Goal: Task Accomplishment & Management: Use online tool/utility

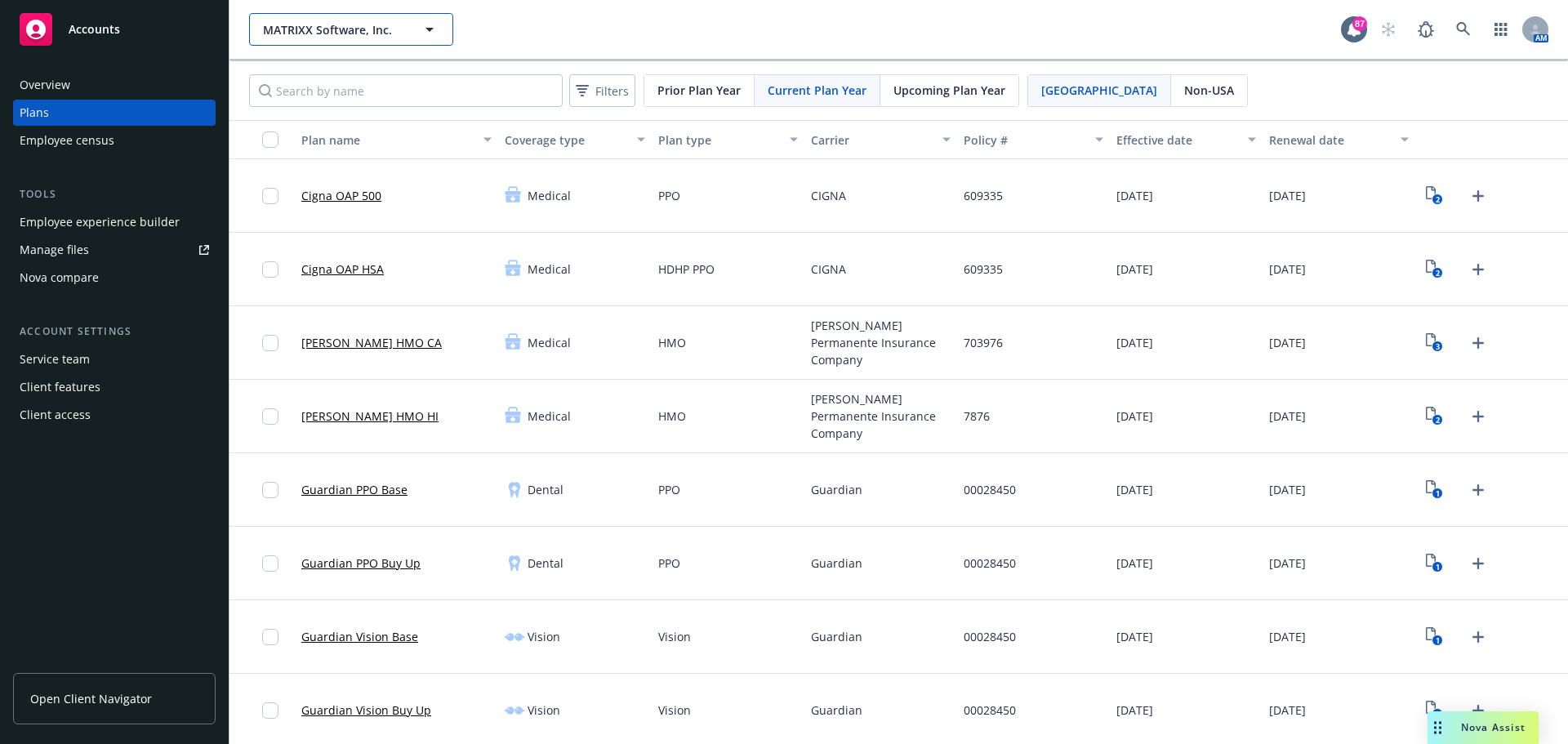
click at [425, 34] on icon "button" at bounding box center [430, 30] width 20 height 20
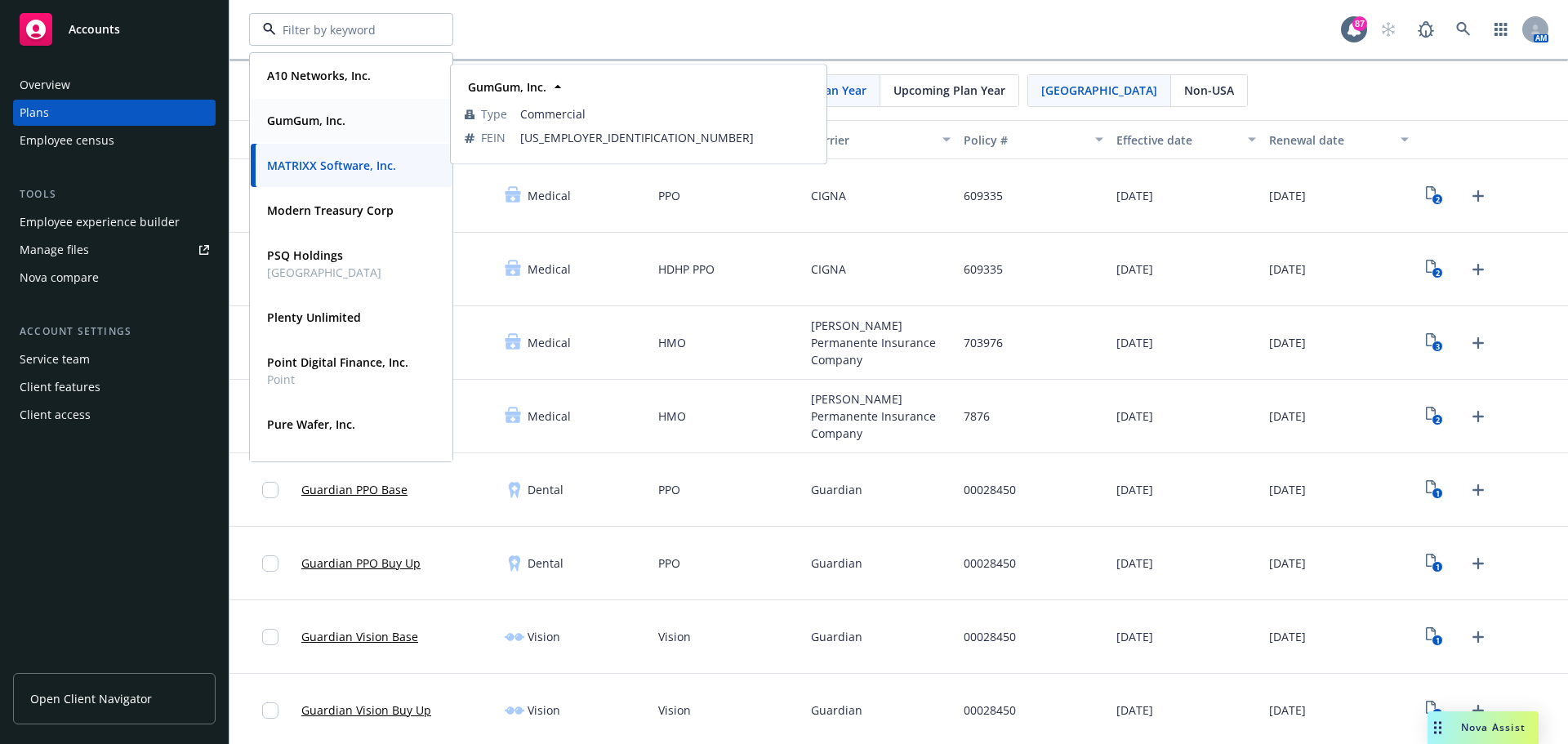
click at [338, 117] on strong "GumGum, Inc." at bounding box center [306, 120] width 79 height 15
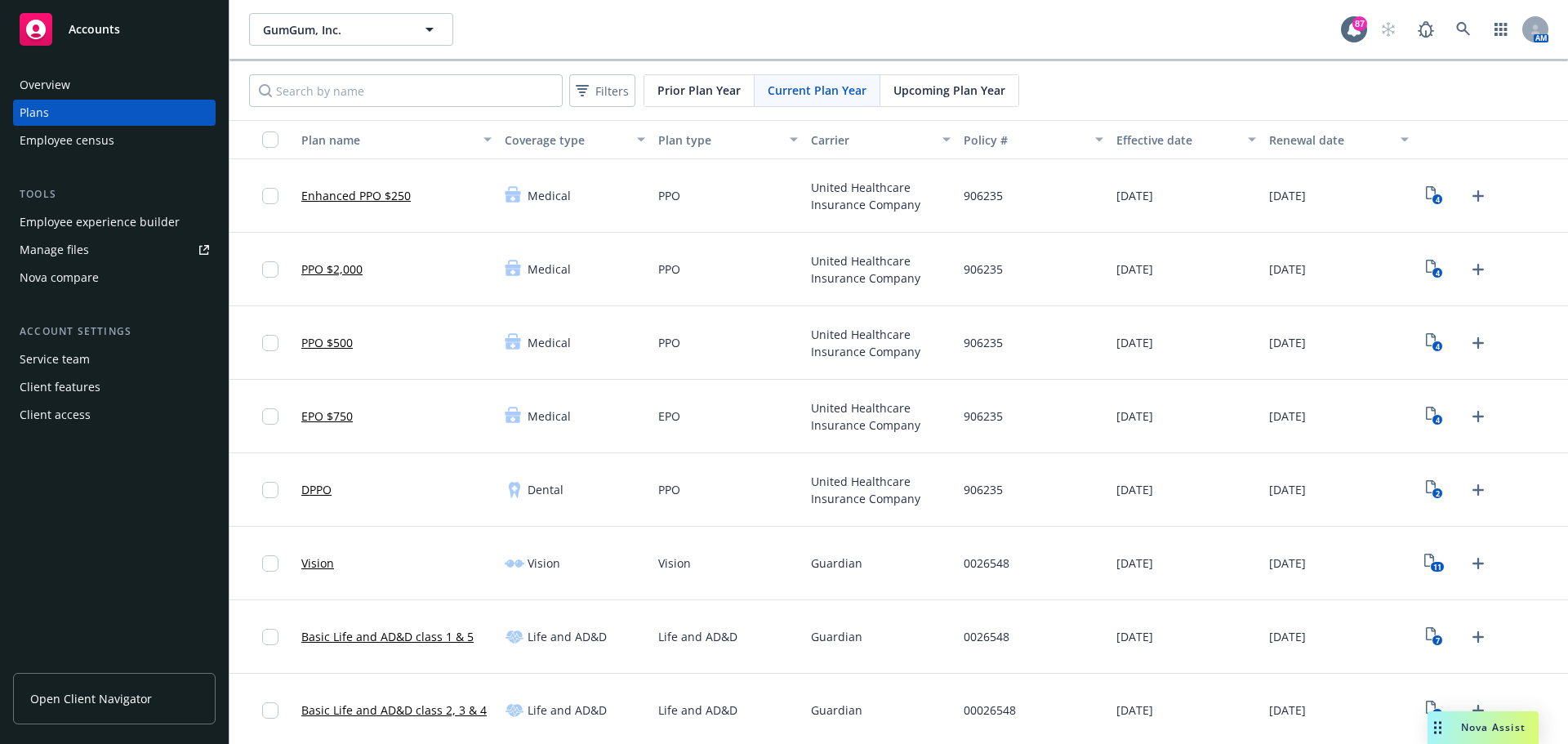
click at [61, 219] on div "Employee experience builder" at bounding box center [99, 222] width 160 height 26
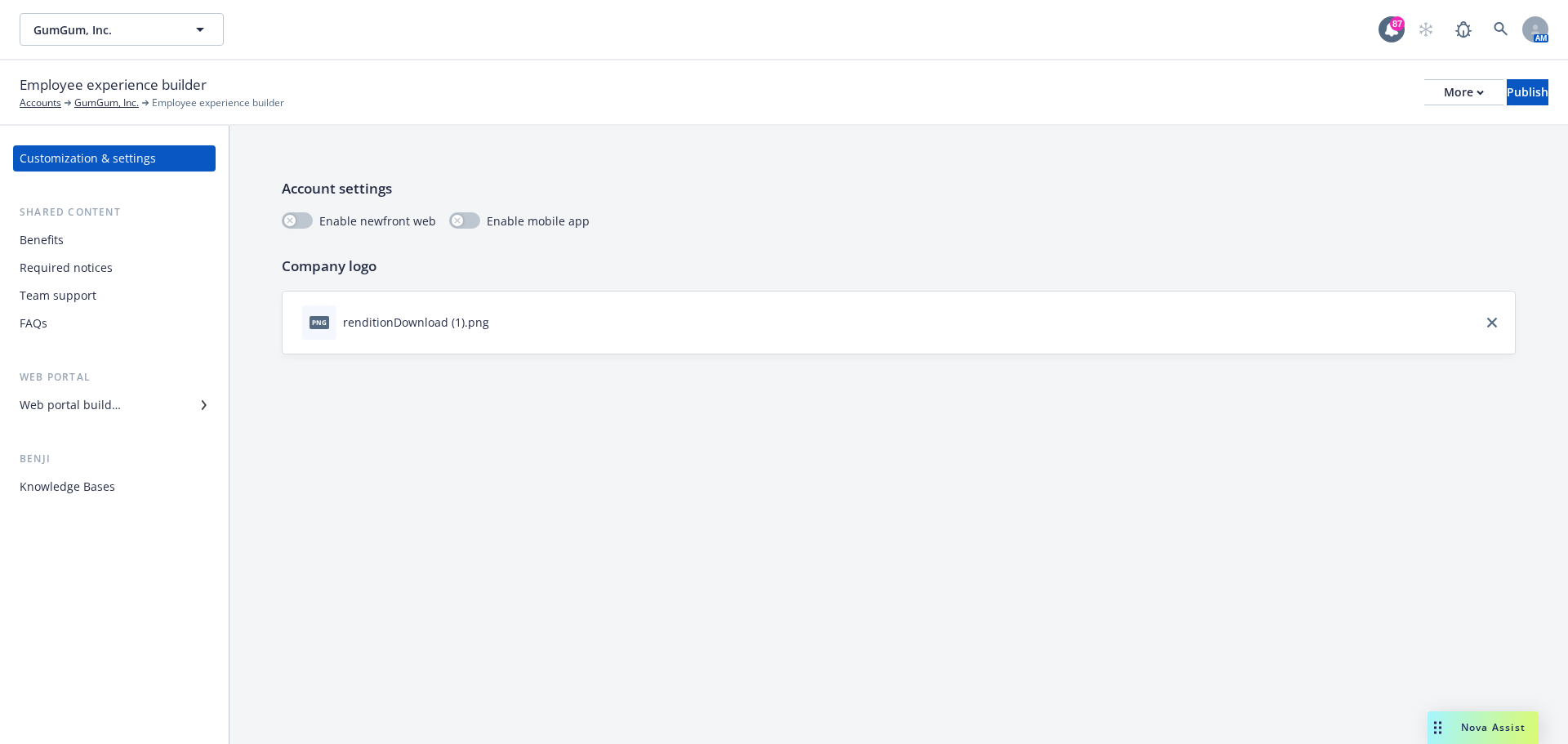
click at [179, 405] on div "Web portal builder" at bounding box center [115, 405] width 190 height 26
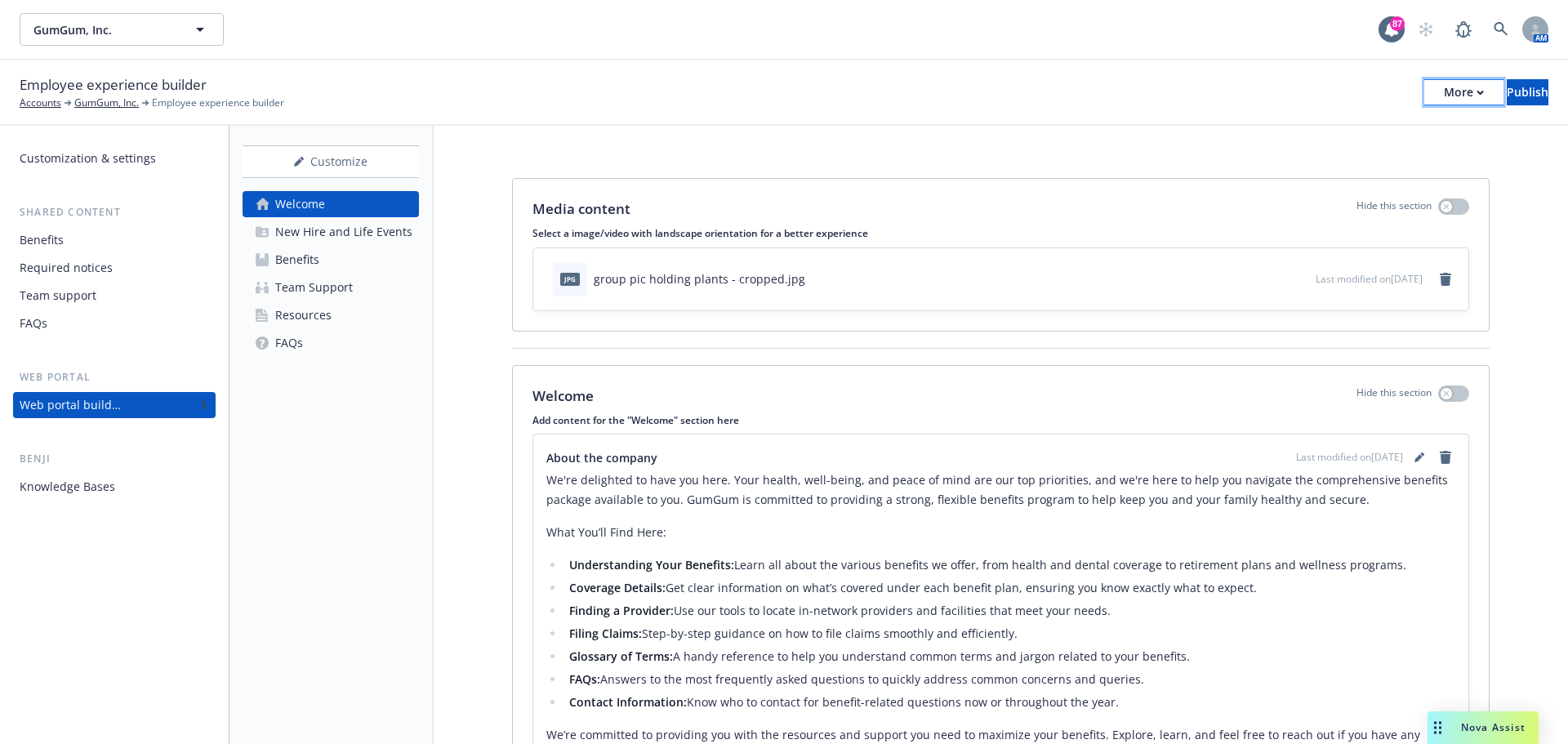
click at [1444, 98] on div "More" at bounding box center [1464, 92] width 40 height 24
click at [1282, 132] on link "Copy preview link" at bounding box center [1330, 129] width 242 height 33
click at [1440, 278] on icon "remove" at bounding box center [1445, 279] width 12 height 13
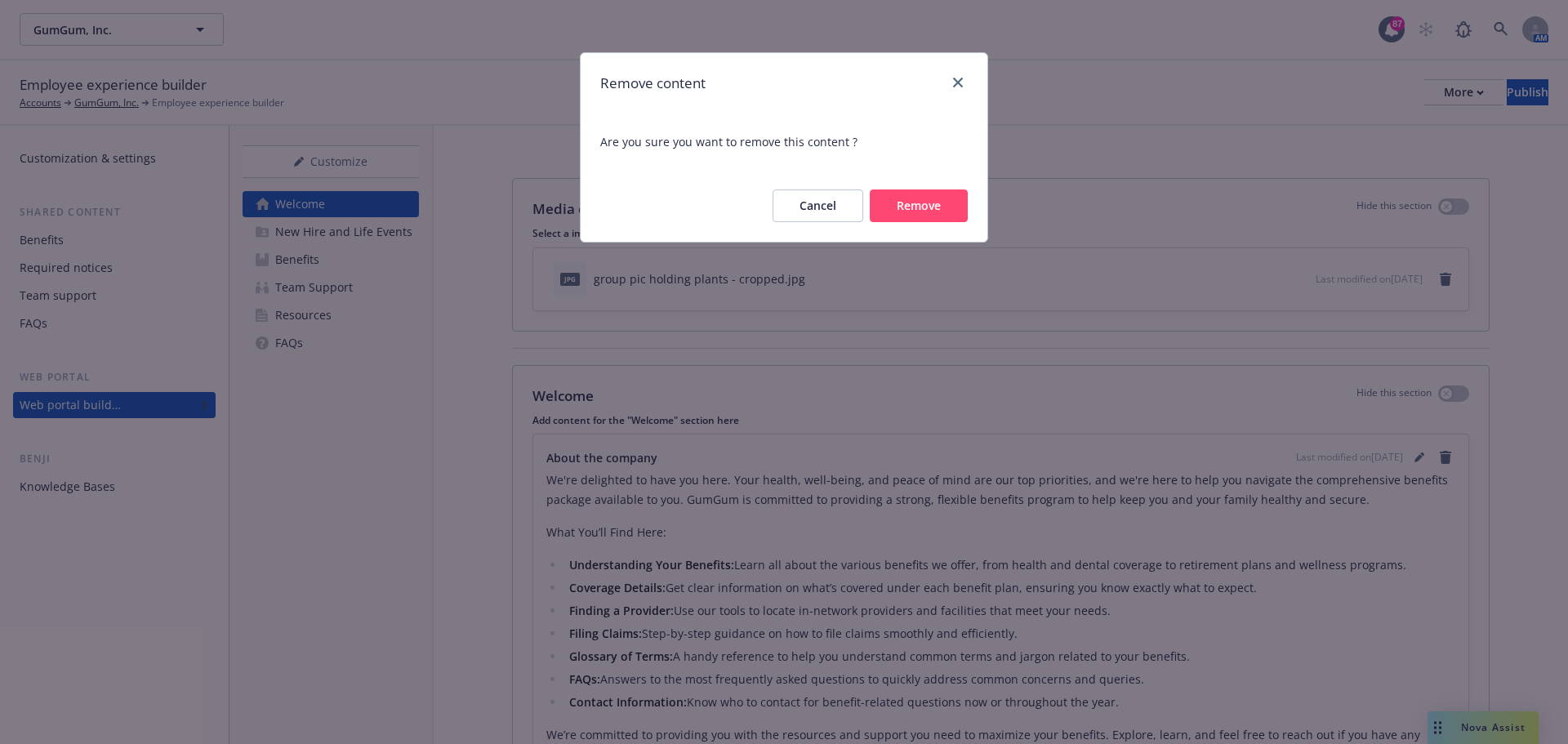
click at [908, 207] on button "Remove" at bounding box center [919, 206] width 98 height 33
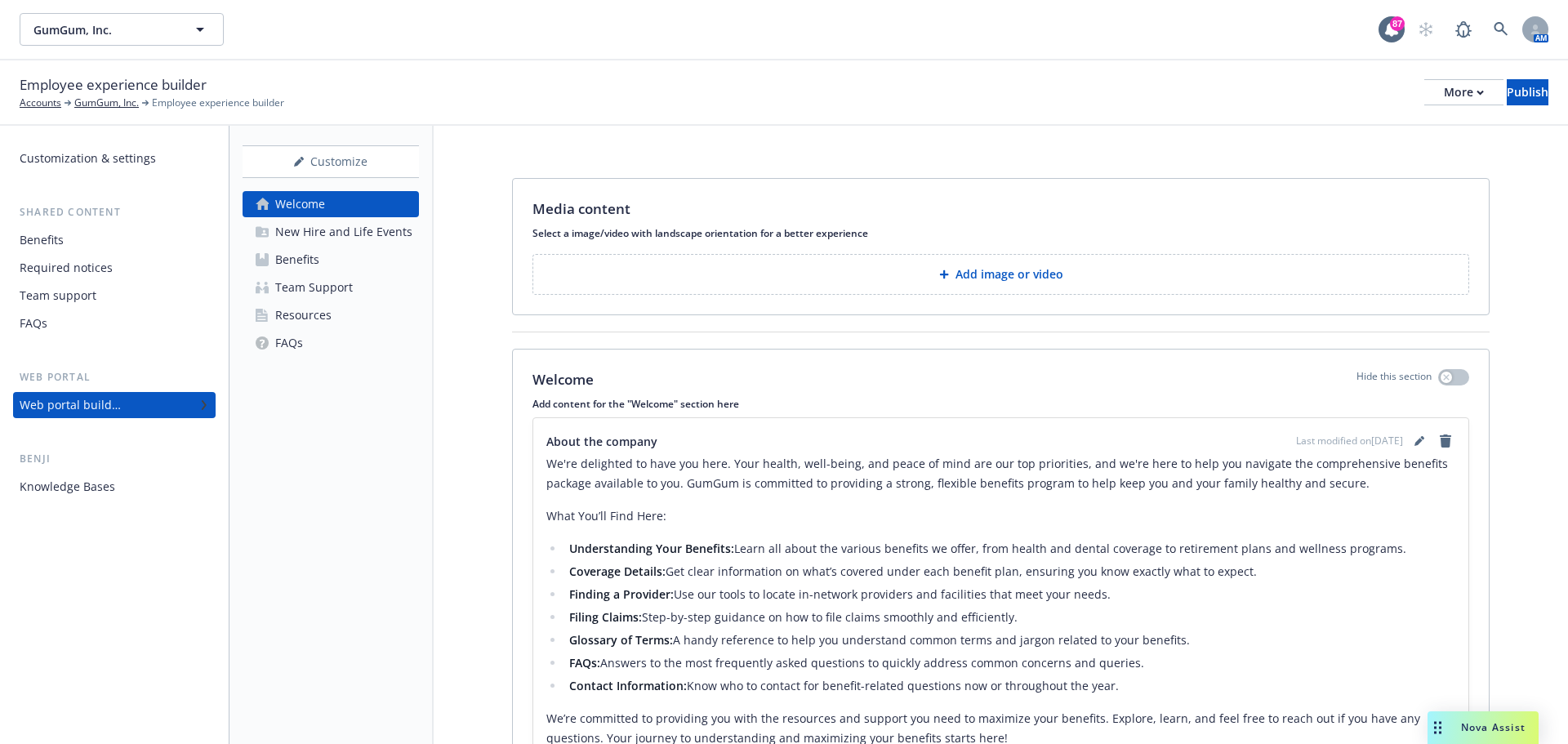
click at [1318, 271] on button "Add image or video" at bounding box center [1001, 274] width 937 height 41
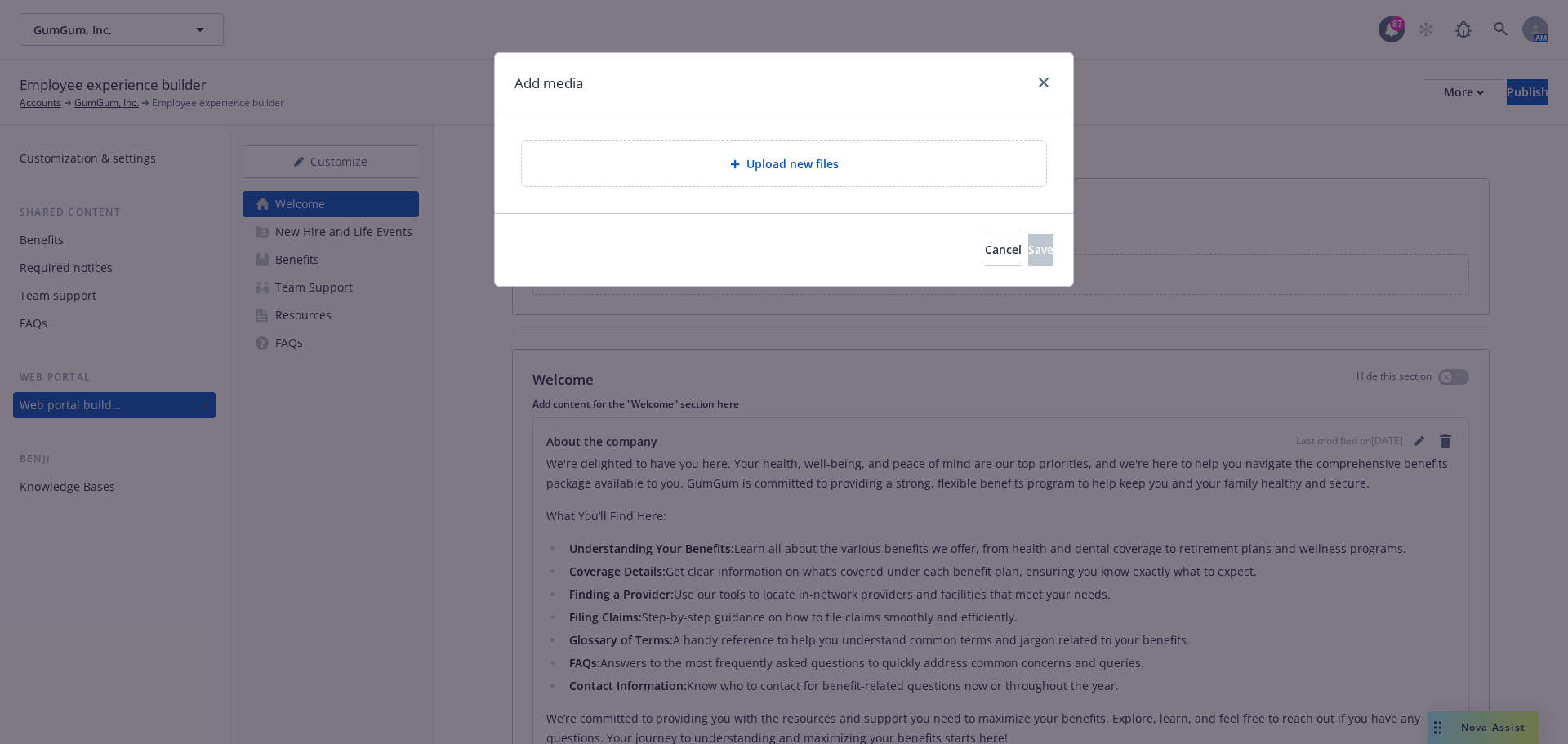
click at [869, 174] on div "Upload new files" at bounding box center [784, 163] width 525 height 45
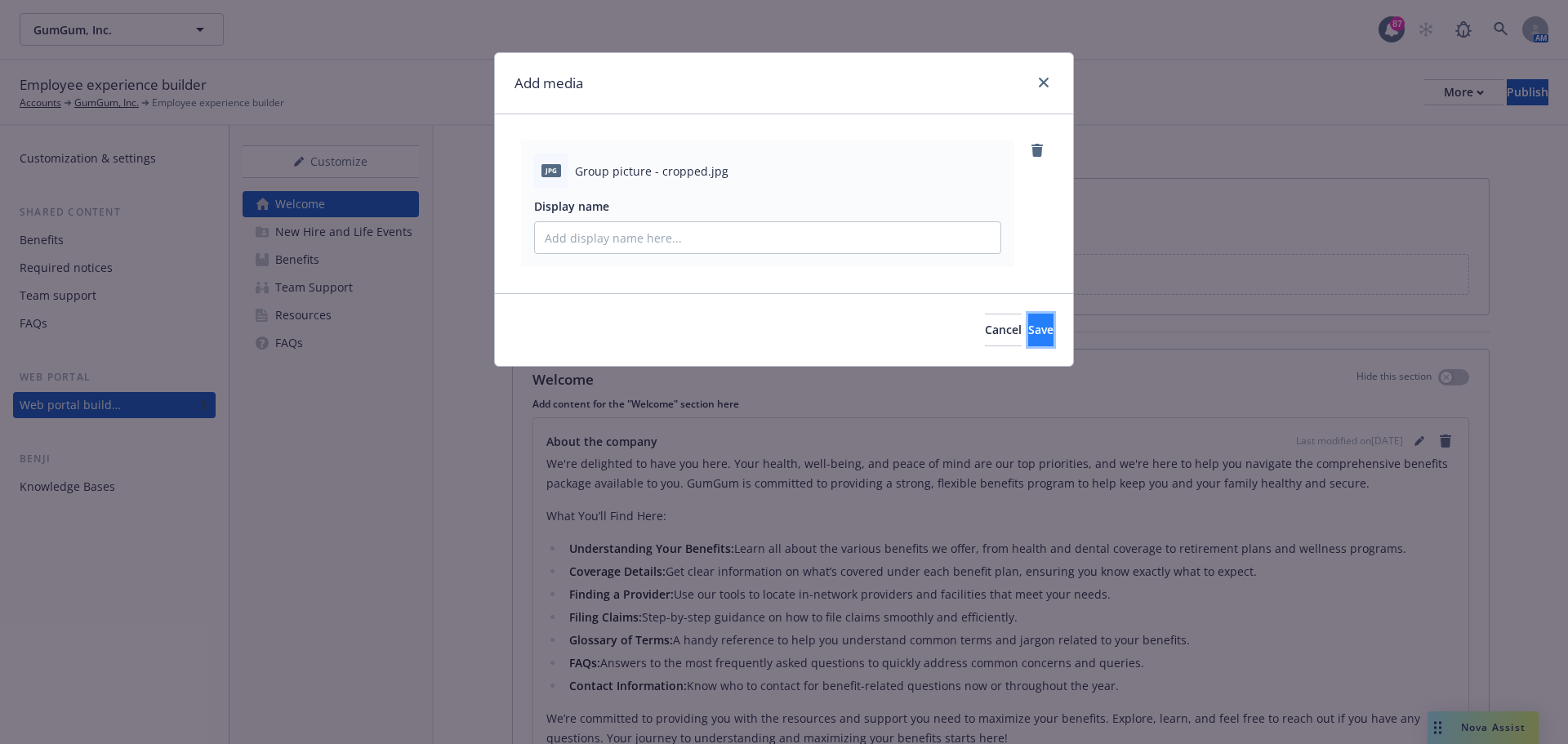
click at [1029, 325] on span "Save" at bounding box center [1041, 329] width 25 height 15
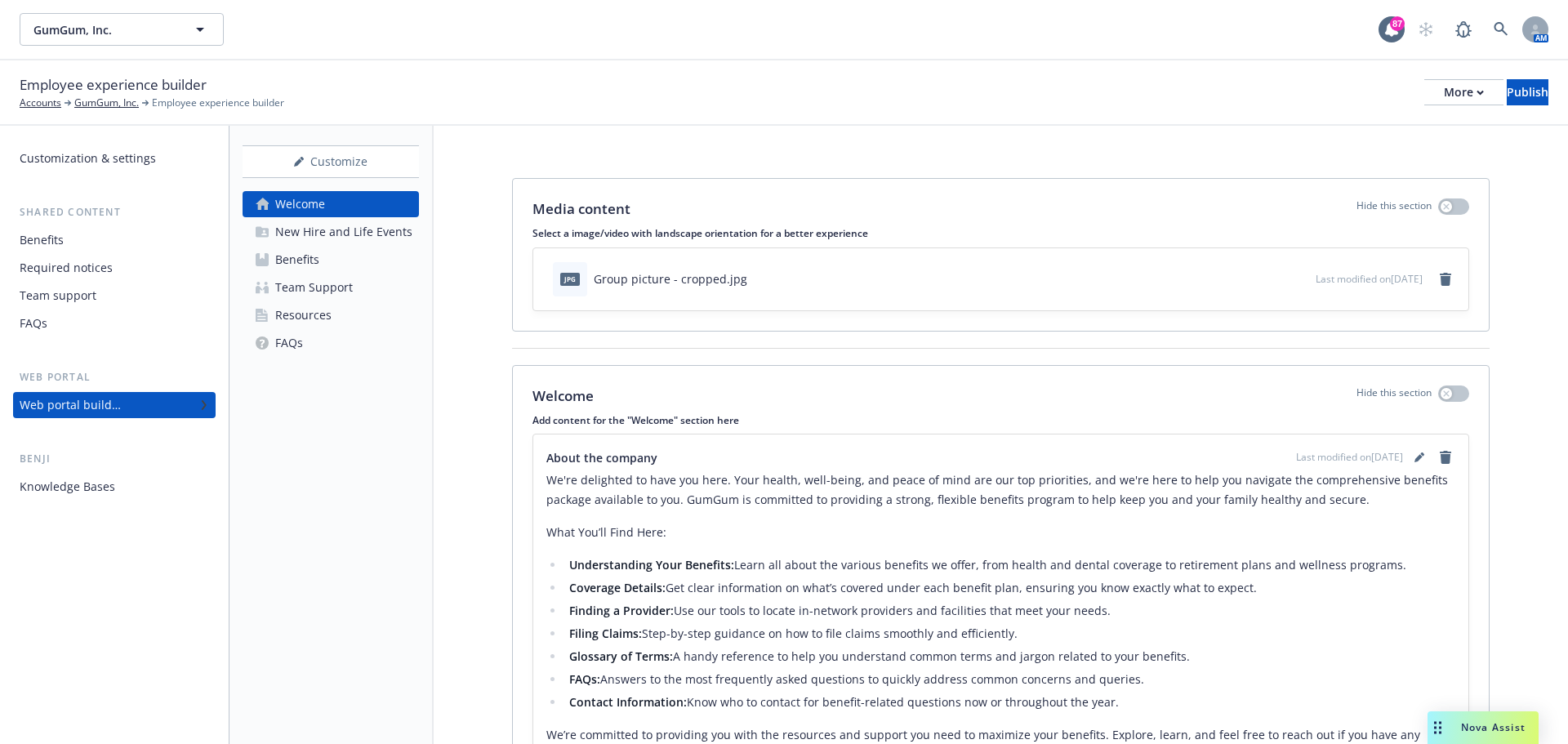
click at [306, 235] on div "New Hire and Life Events" at bounding box center [344, 231] width 137 height 26
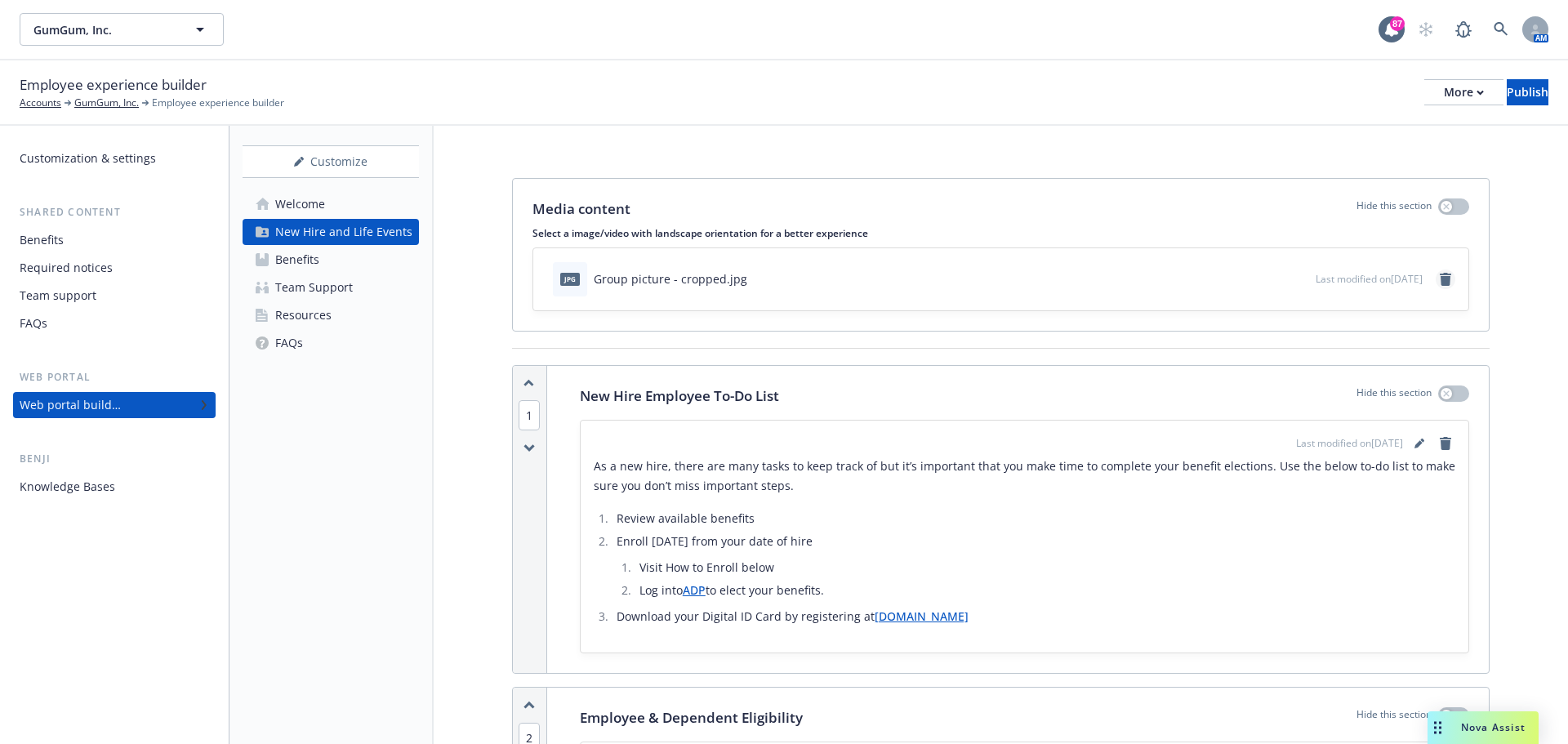
click at [1440, 284] on icon "remove" at bounding box center [1445, 279] width 12 height 13
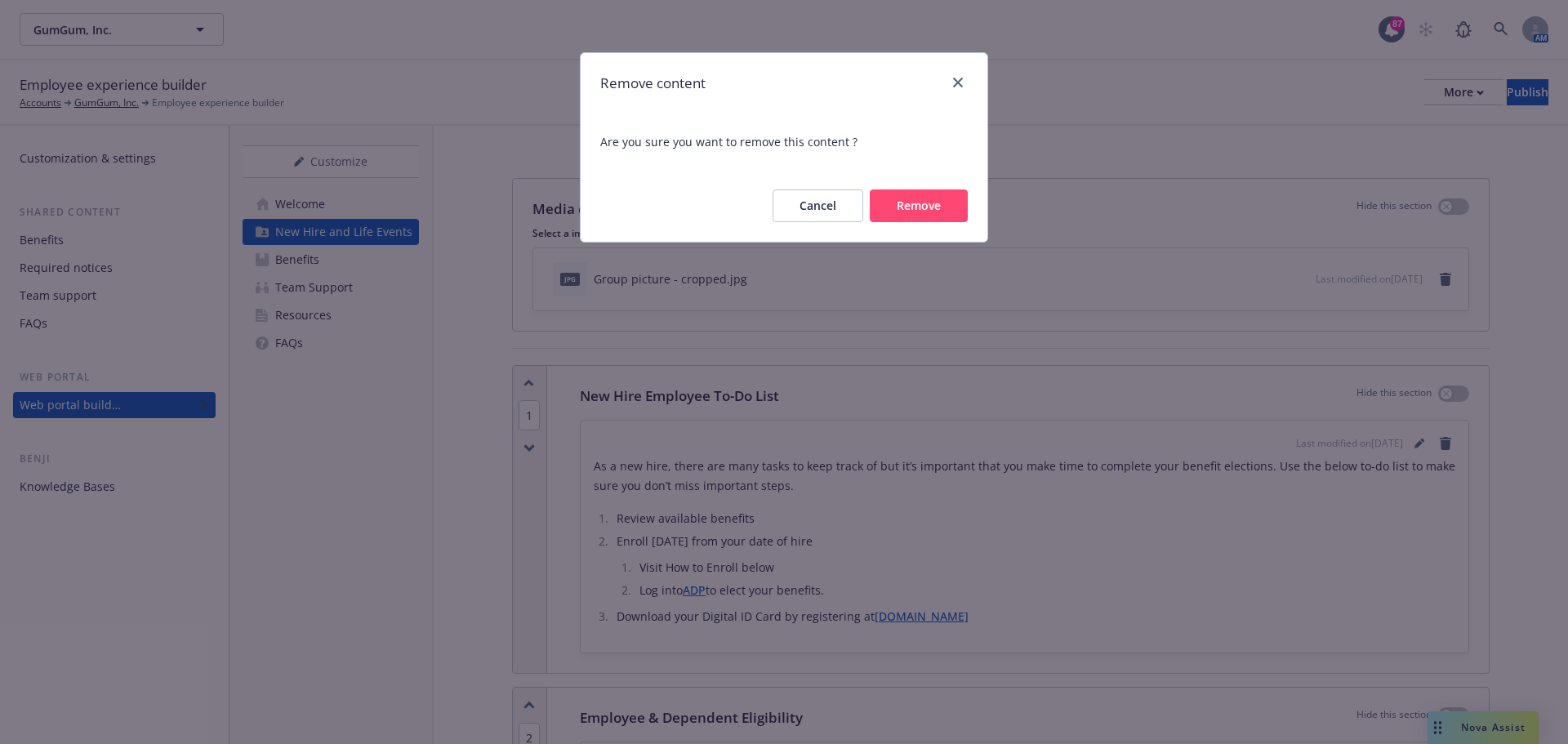
click at [928, 203] on button "Remove" at bounding box center [919, 206] width 98 height 33
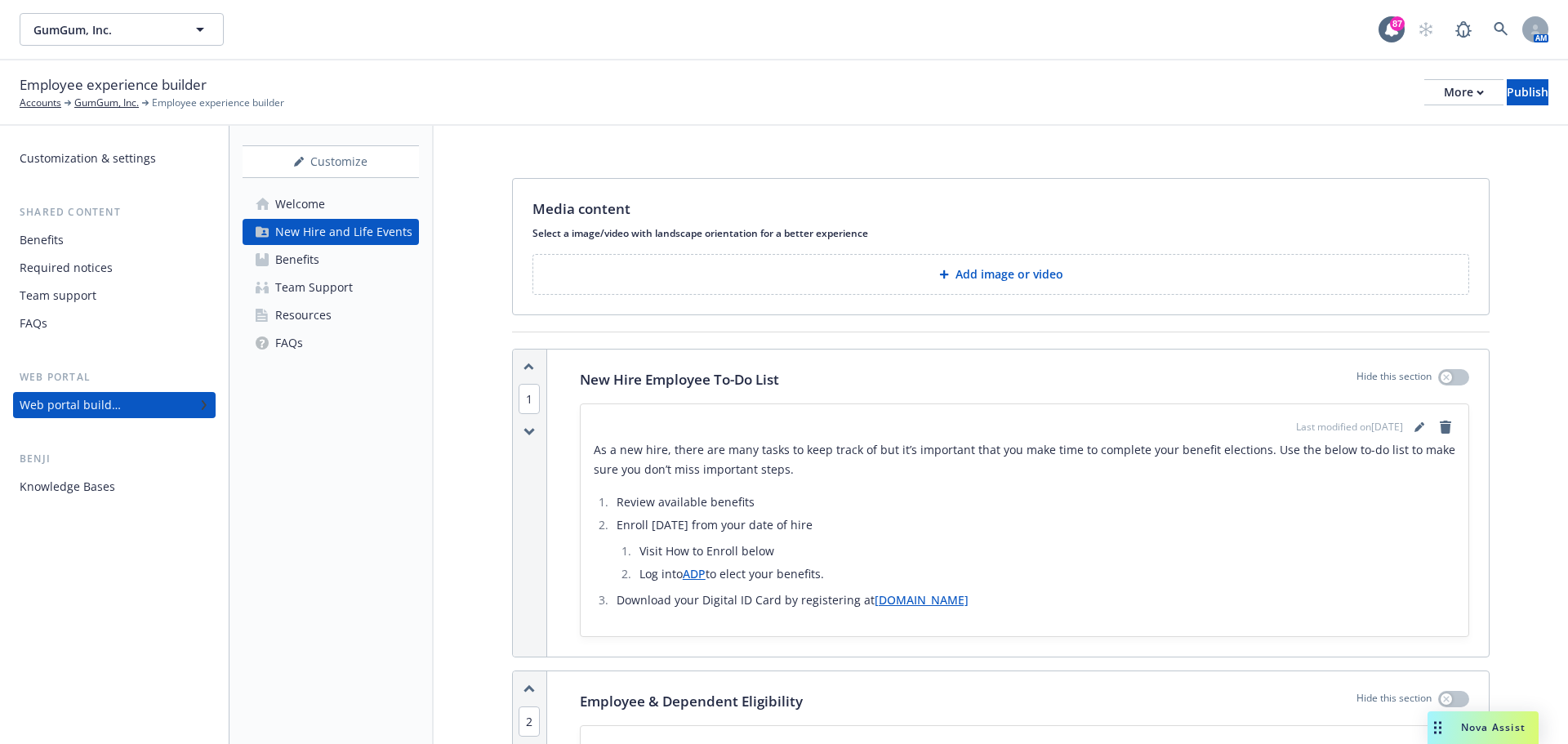
click at [1189, 274] on button "Add image or video" at bounding box center [1001, 274] width 937 height 41
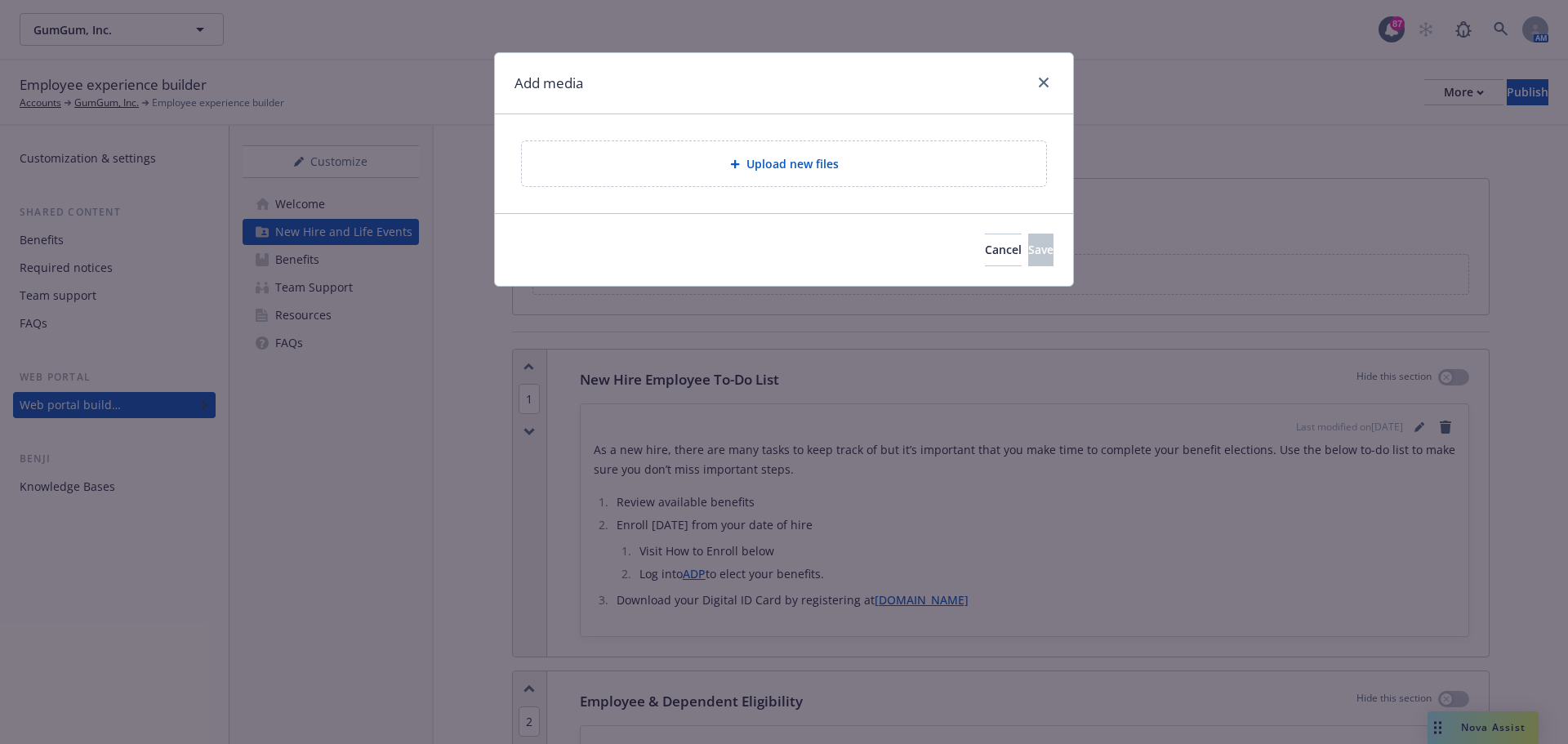
click at [779, 163] on span "Upload new files" at bounding box center [793, 163] width 92 height 17
click at [843, 163] on div "Upload new files" at bounding box center [784, 163] width 499 height 19
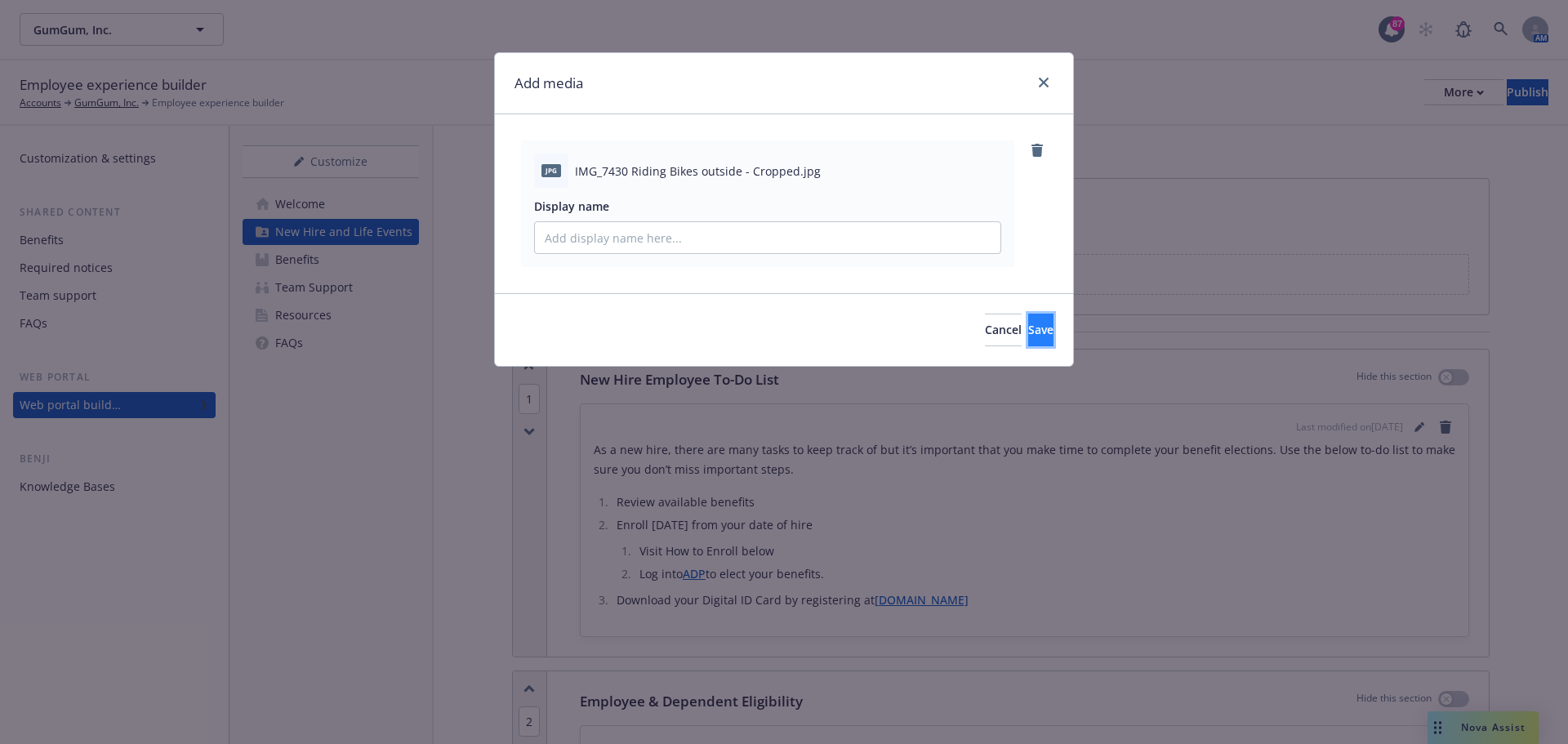
click at [1029, 339] on button "Save" at bounding box center [1041, 330] width 25 height 33
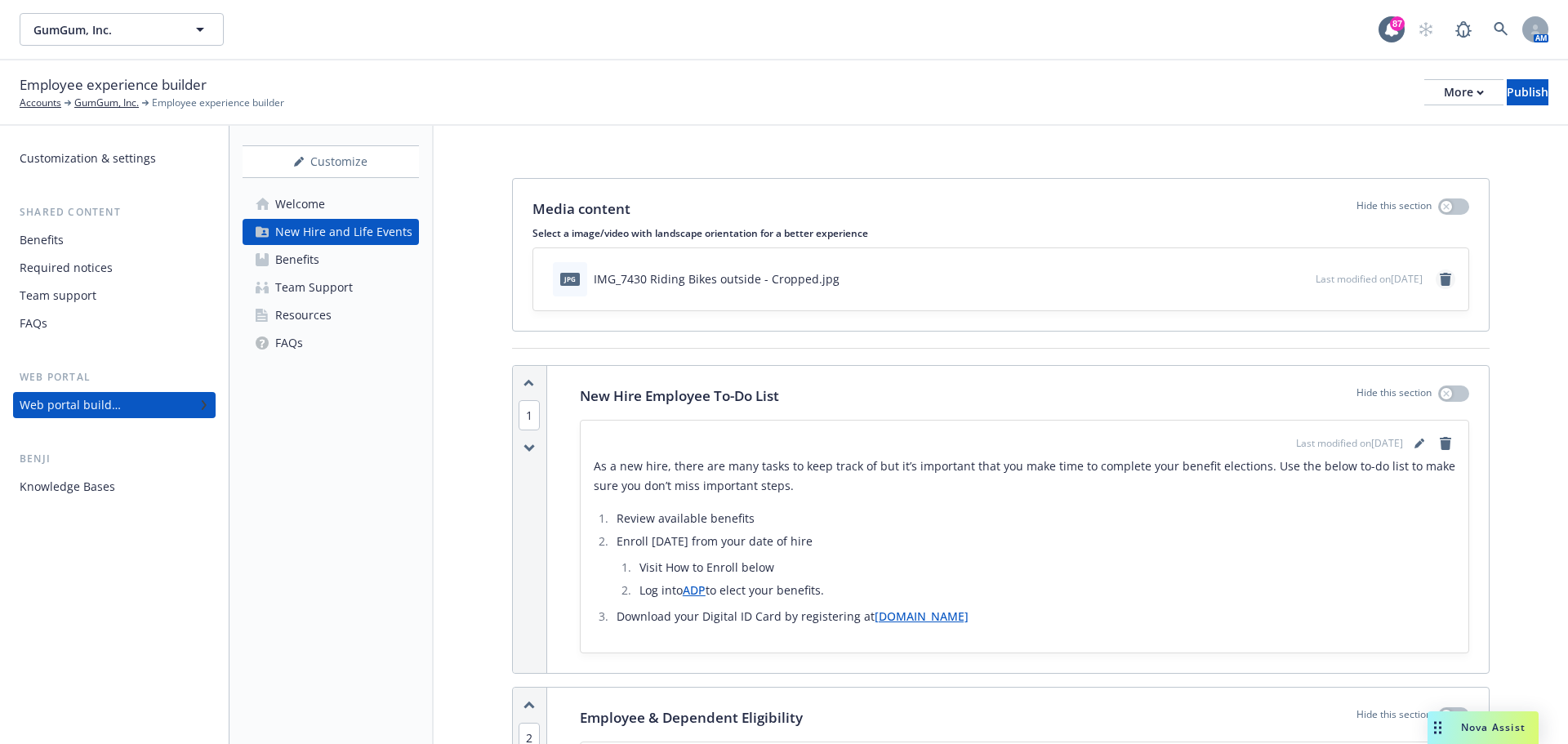
click at [1440, 275] on icon "remove" at bounding box center [1446, 279] width 13 height 13
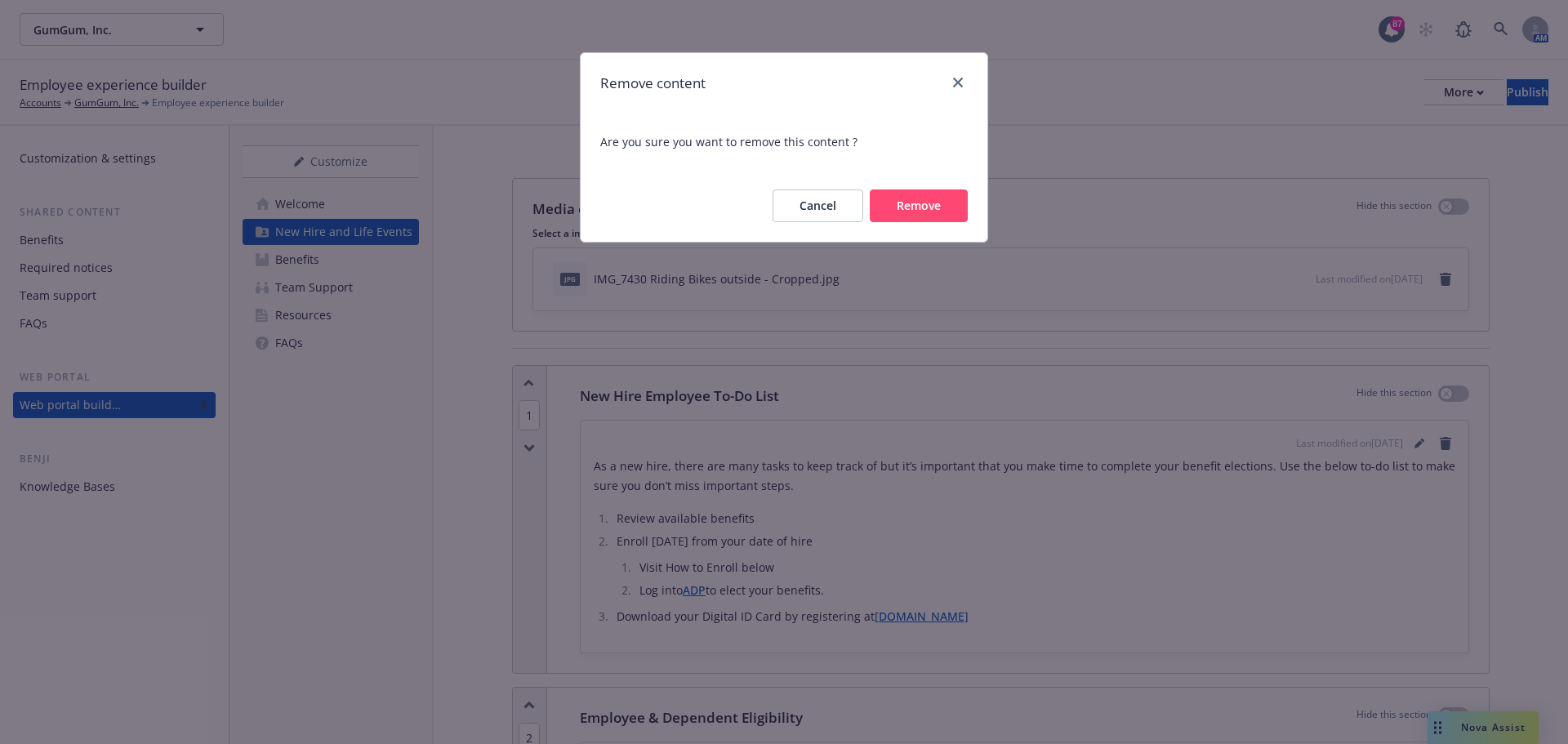
click at [900, 200] on button "Remove" at bounding box center [919, 206] width 98 height 33
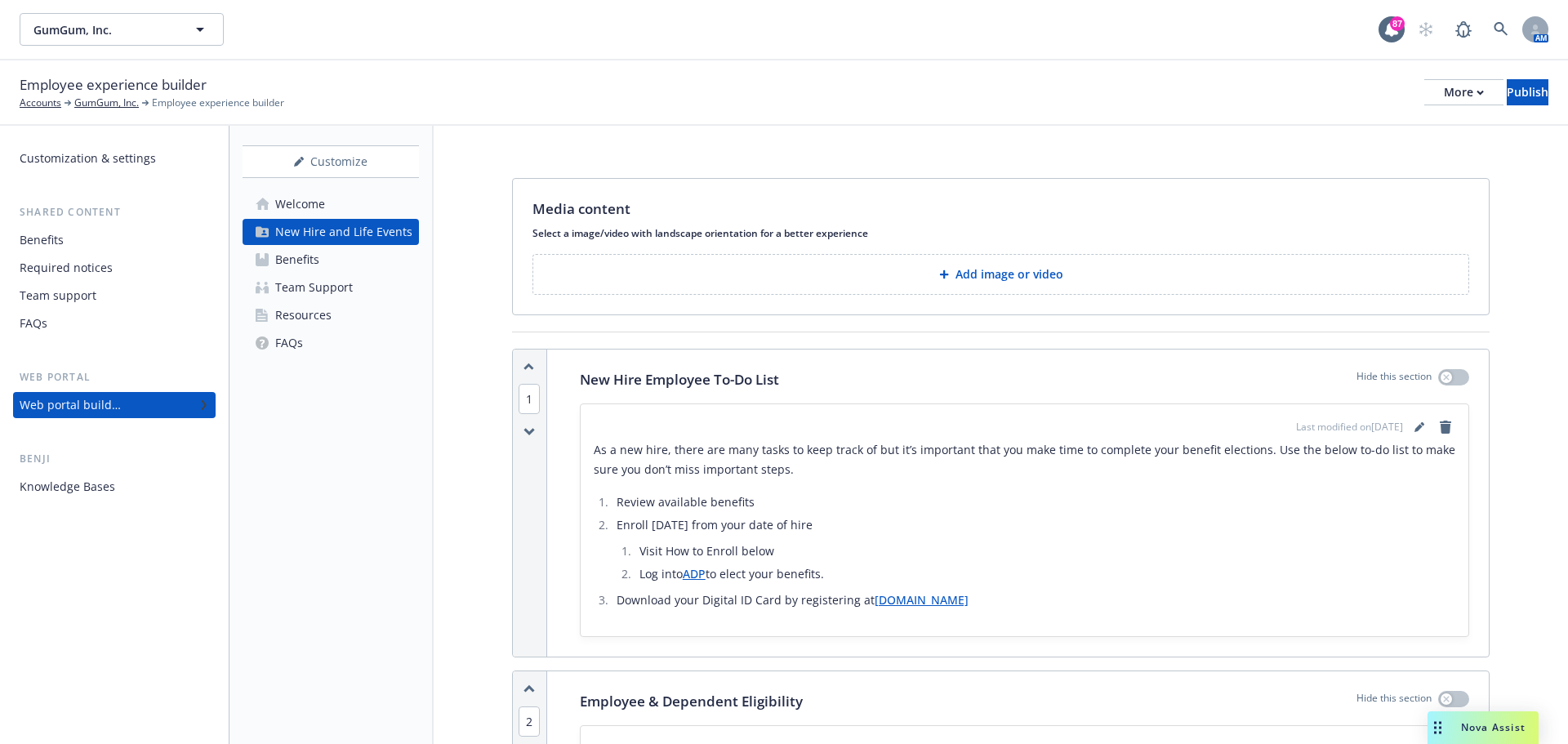
click at [1042, 281] on p "Add image or video" at bounding box center [1009, 274] width 107 height 16
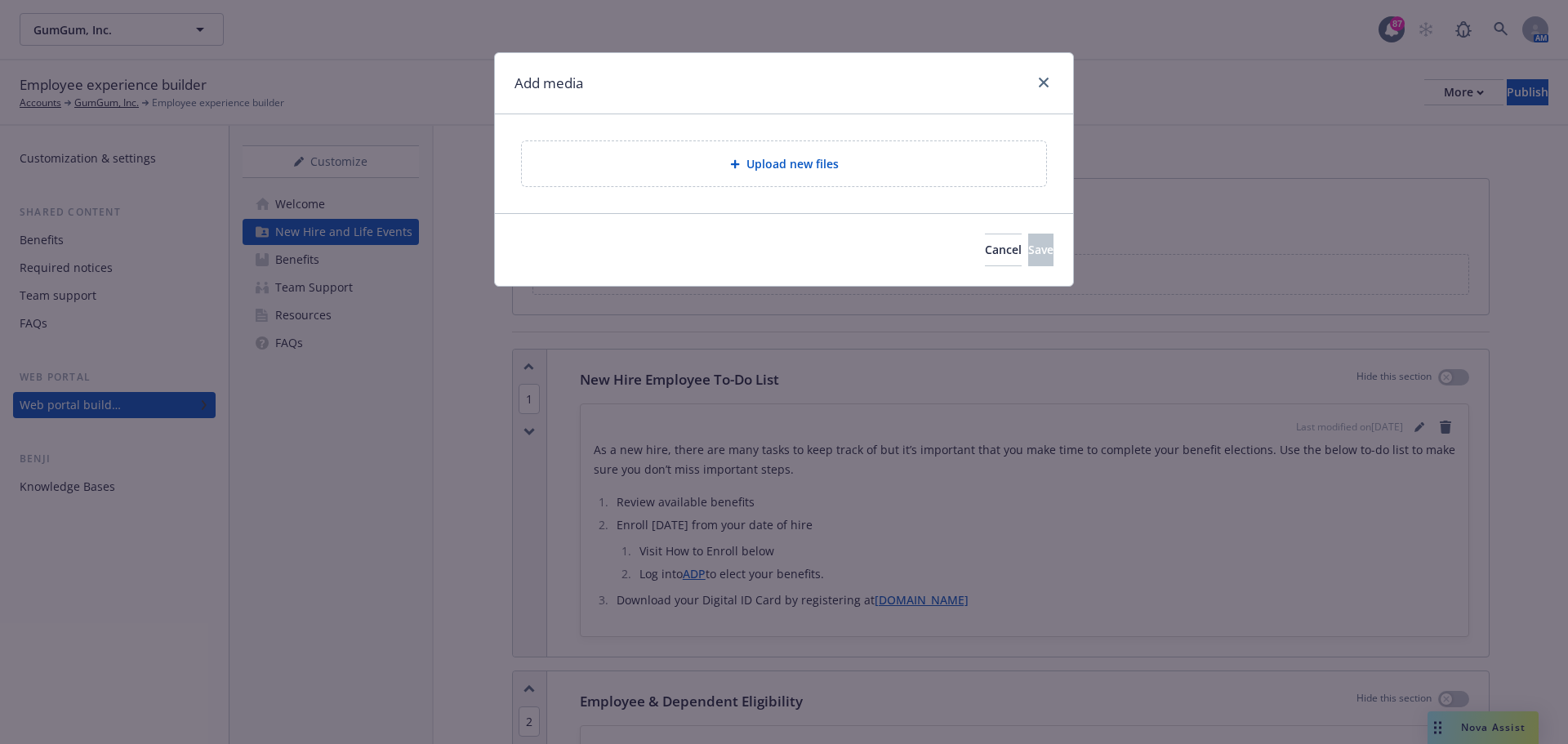
click at [884, 166] on div "Upload new files" at bounding box center [784, 163] width 499 height 19
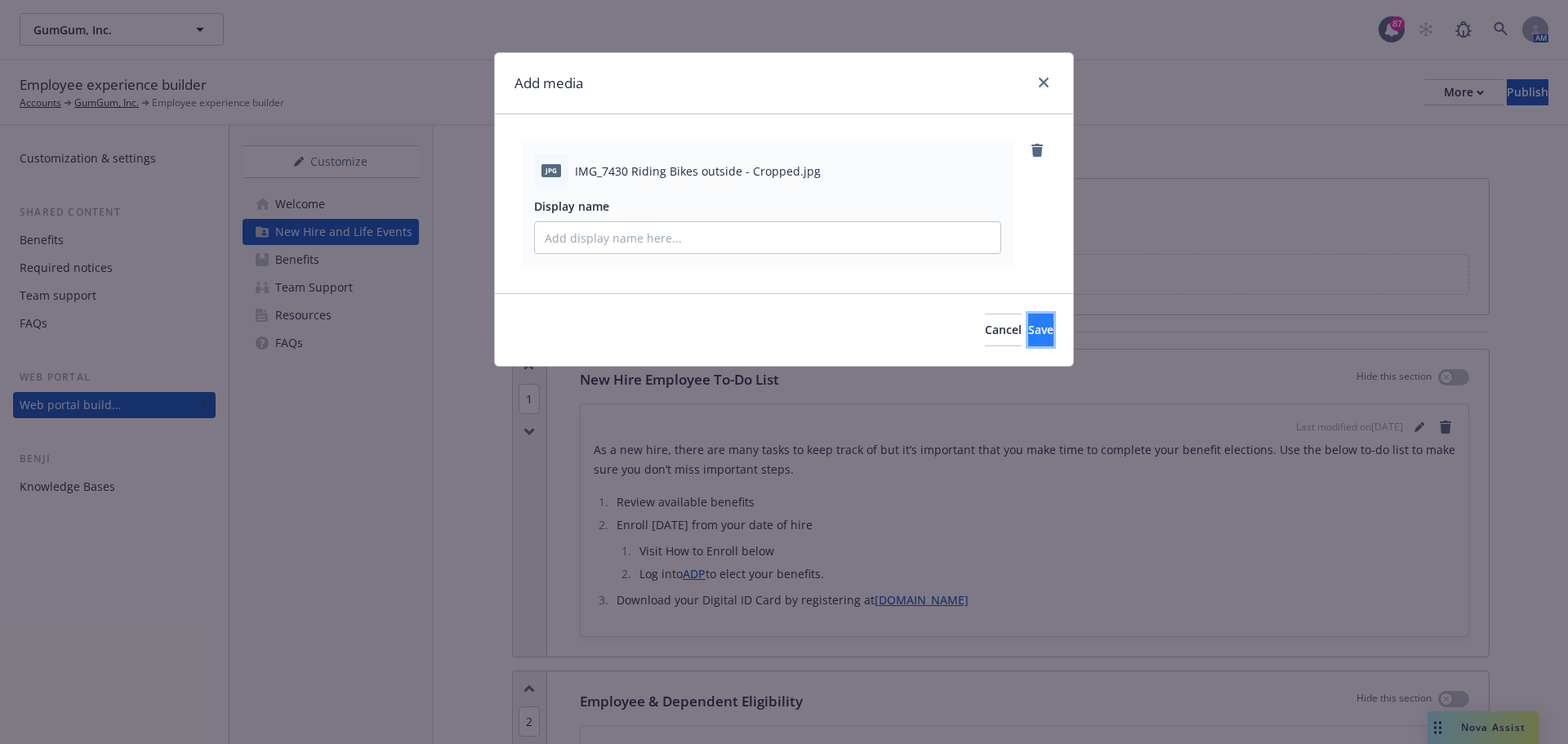
click at [1029, 318] on button "Save" at bounding box center [1041, 330] width 25 height 33
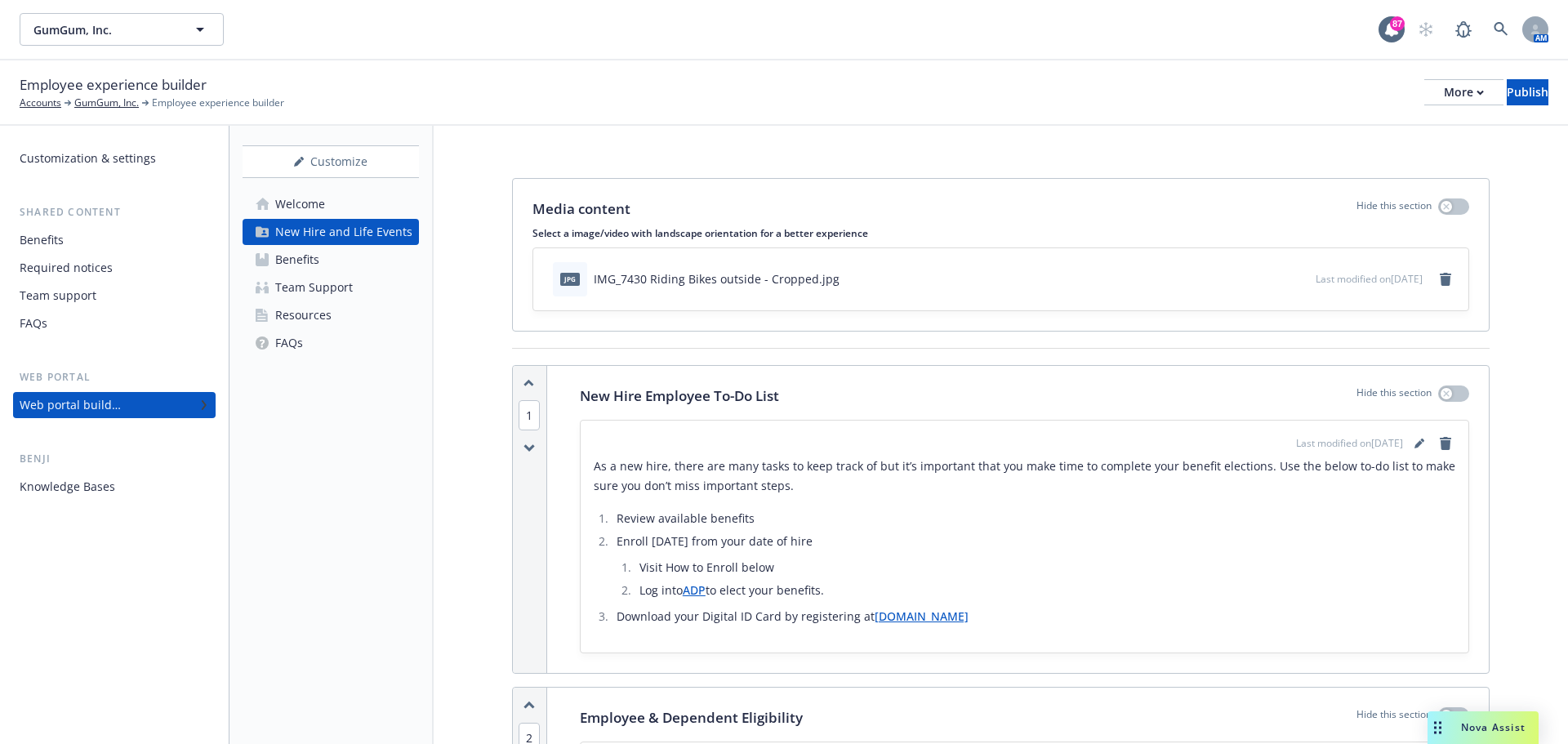
click at [362, 293] on link "Team Support" at bounding box center [331, 287] width 176 height 26
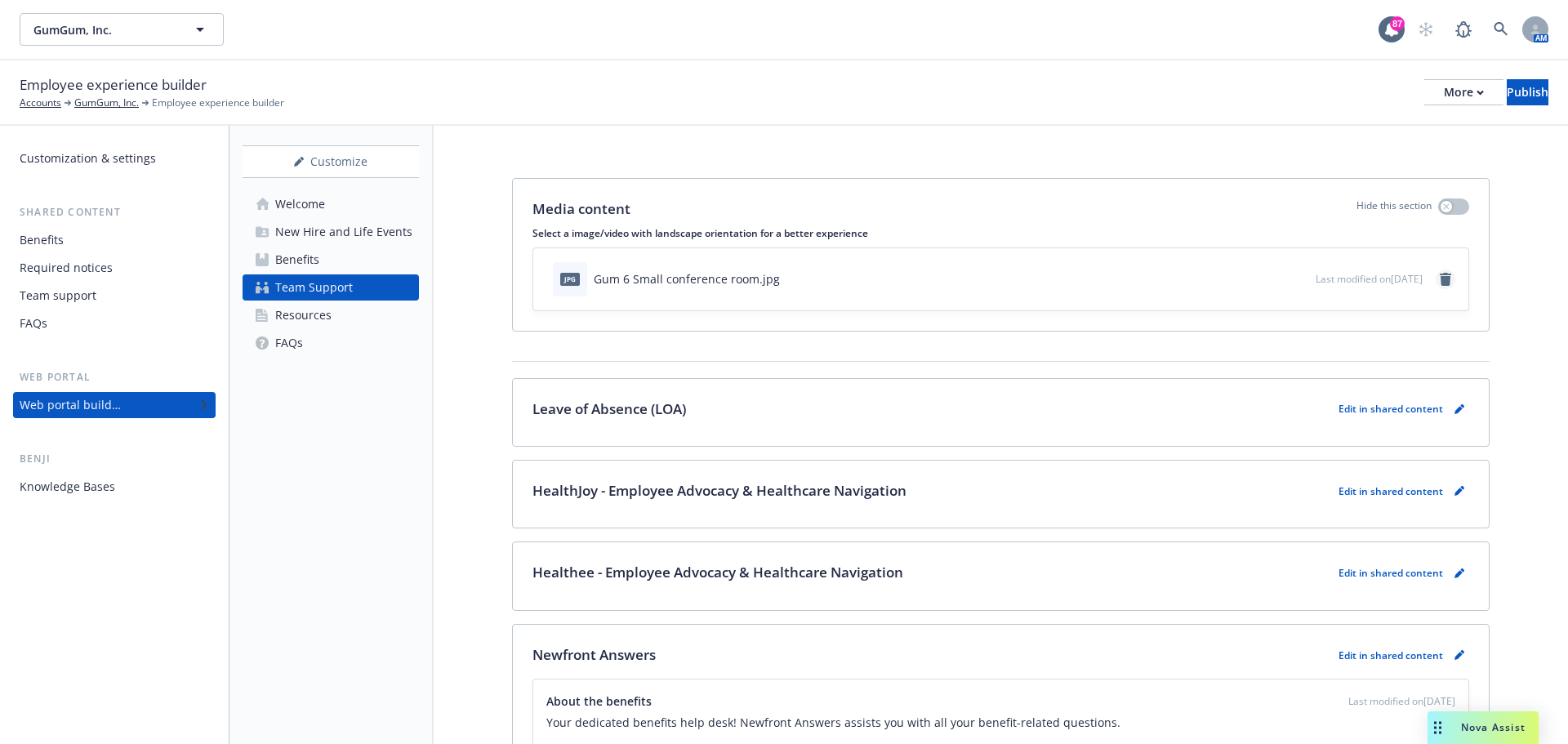
click at [1440, 282] on icon "remove" at bounding box center [1446, 279] width 13 height 13
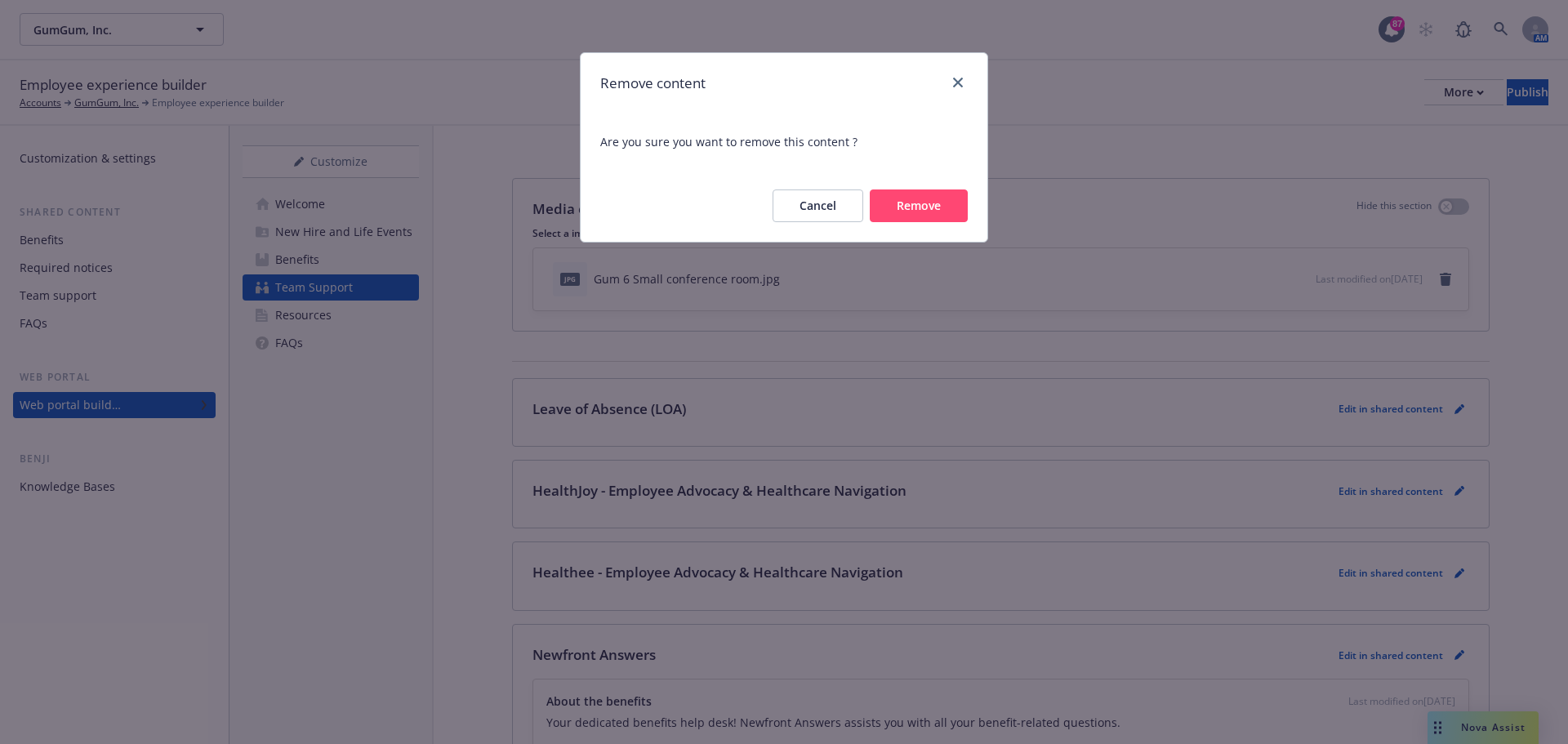
click at [927, 206] on button "Remove" at bounding box center [919, 206] width 98 height 33
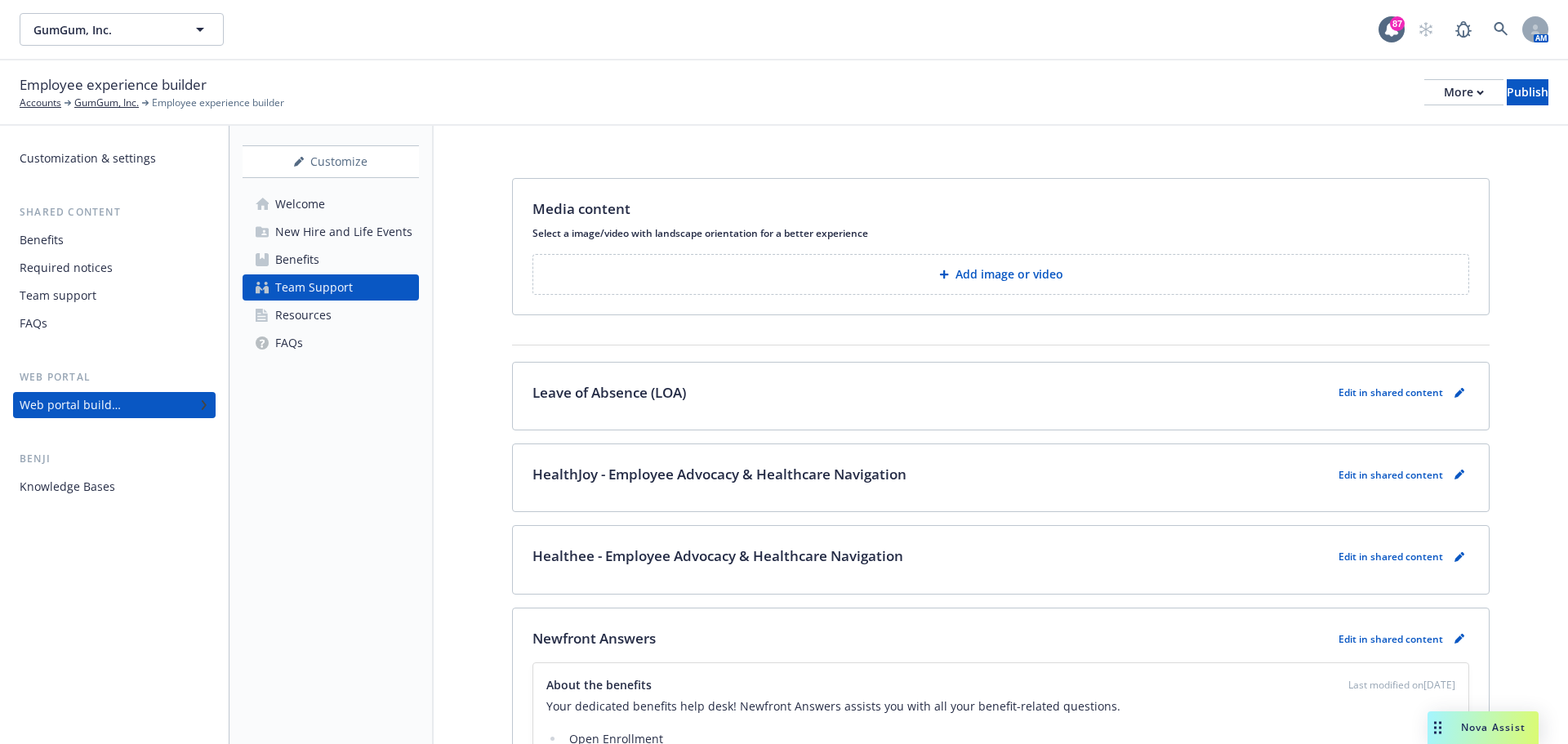
click at [953, 288] on button "Add image or video" at bounding box center [1001, 274] width 937 height 41
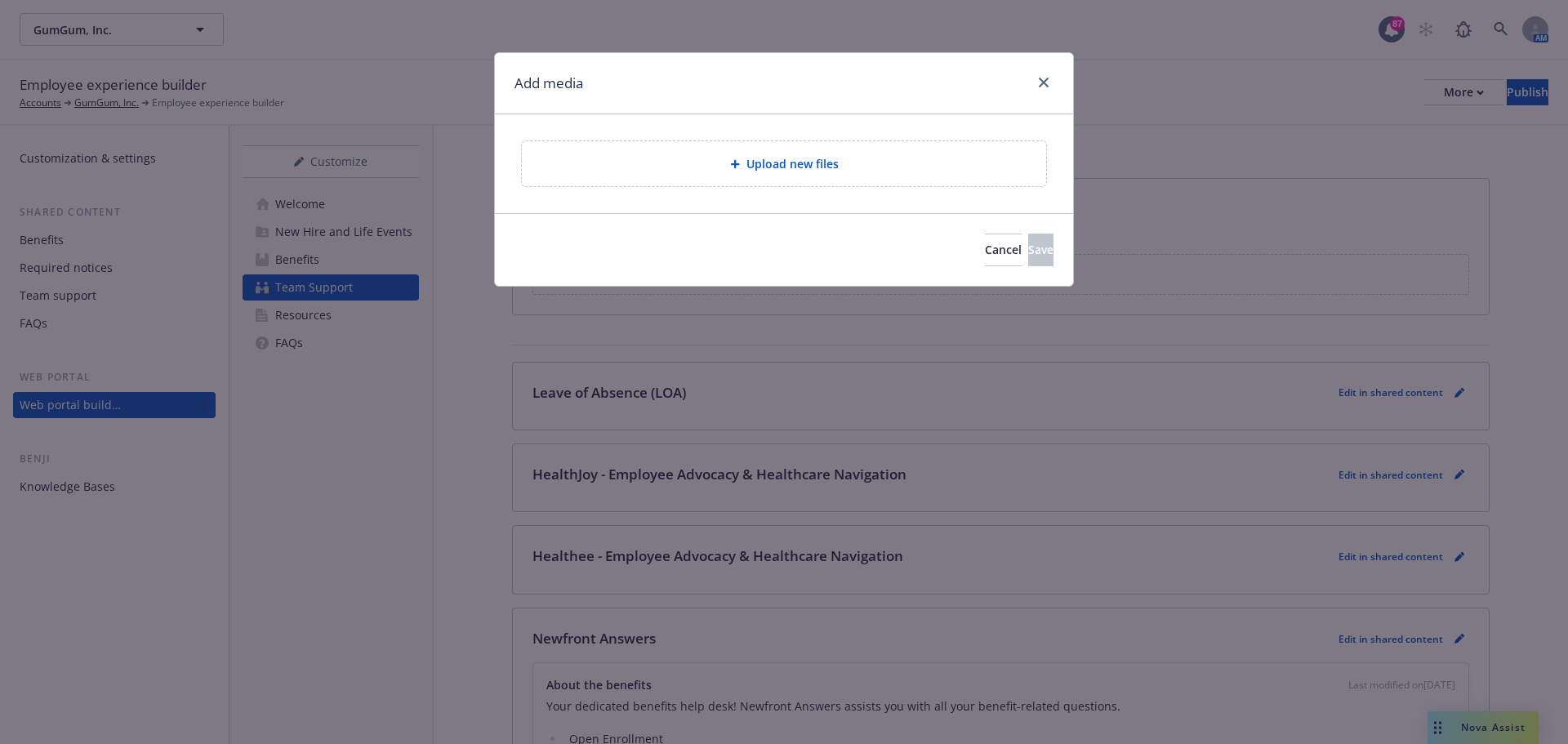
click at [647, 167] on div "Upload new files" at bounding box center [784, 163] width 499 height 19
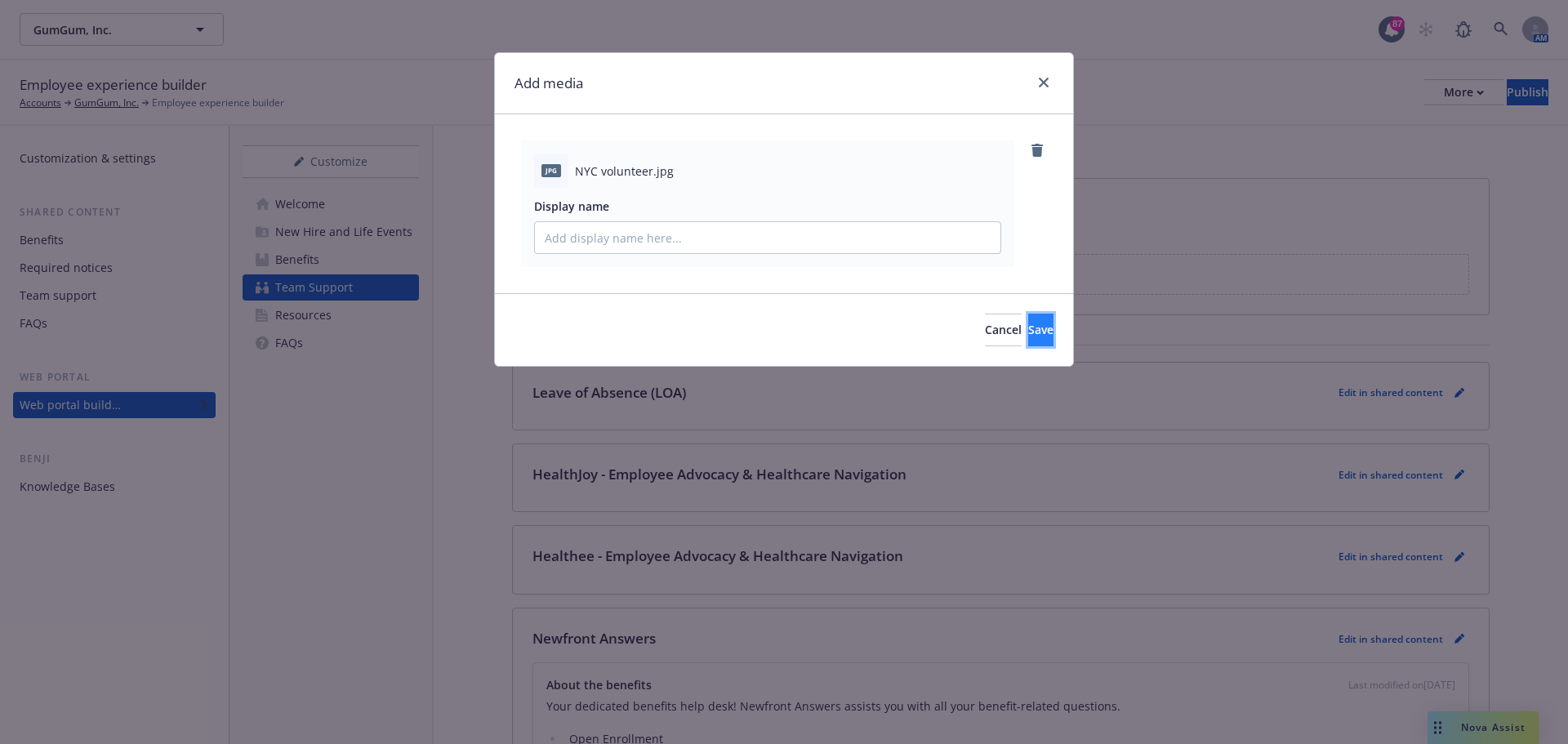
click at [1029, 319] on button "Save" at bounding box center [1041, 330] width 25 height 33
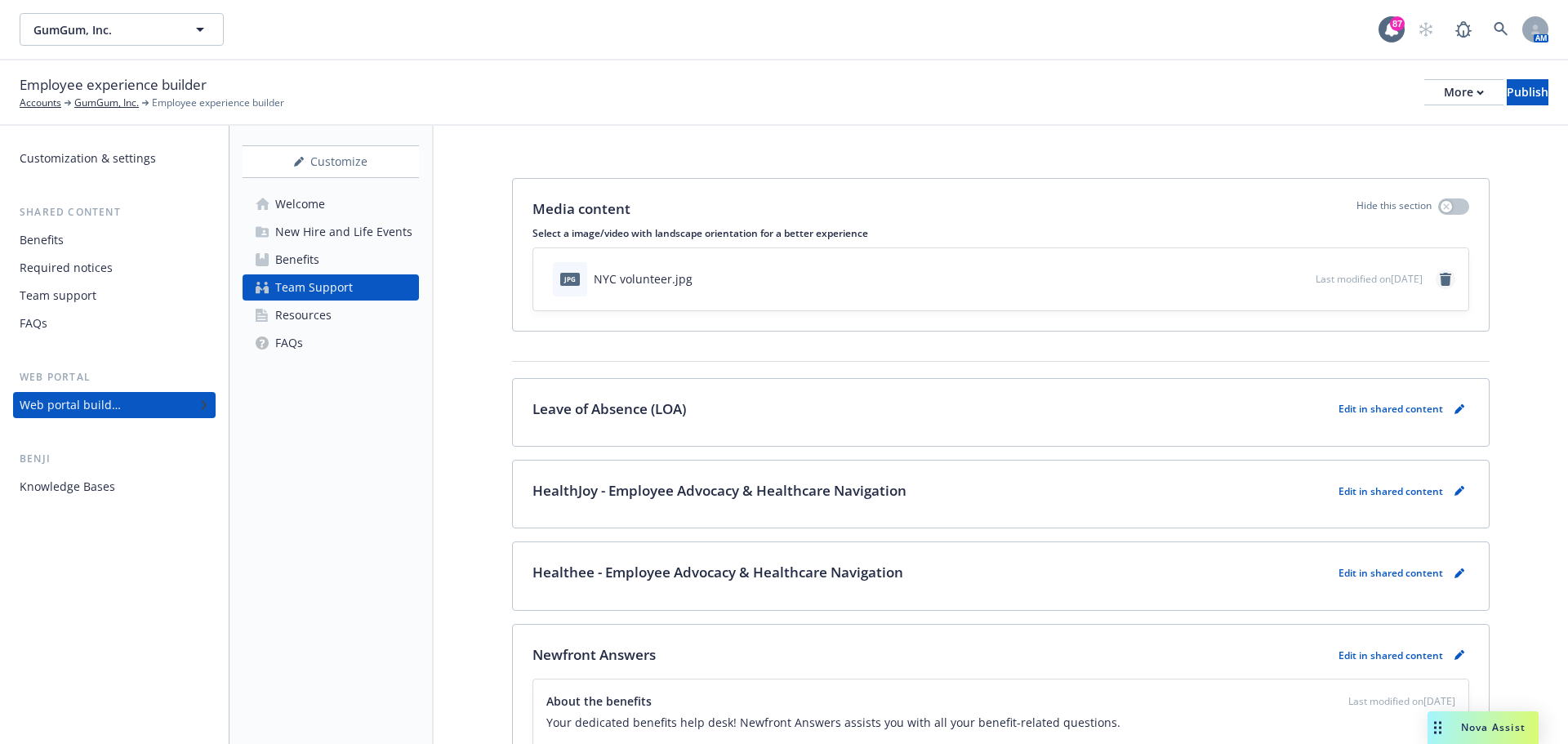
click at [1440, 285] on icon "remove" at bounding box center [1445, 279] width 12 height 13
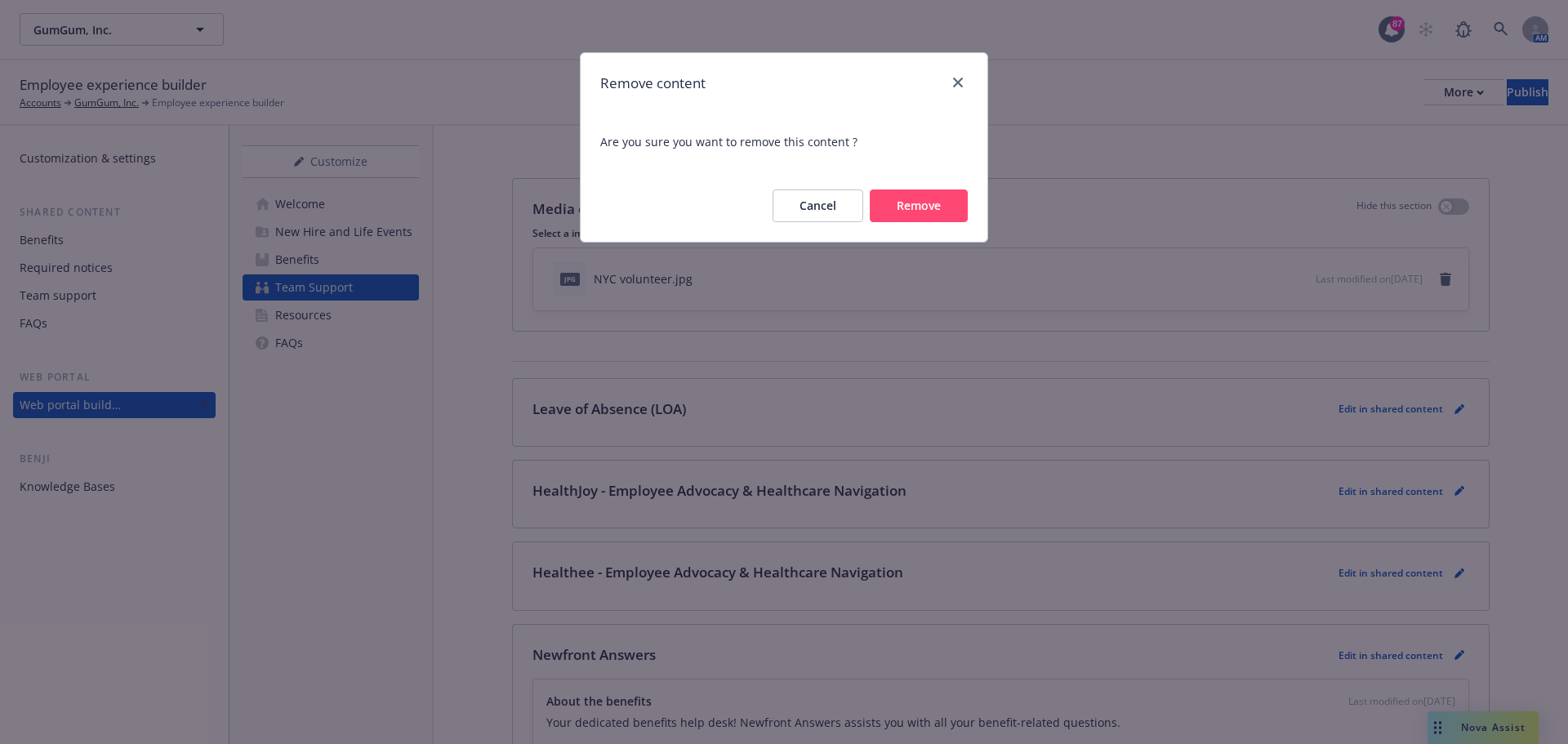
click at [916, 209] on button "Remove" at bounding box center [919, 206] width 98 height 33
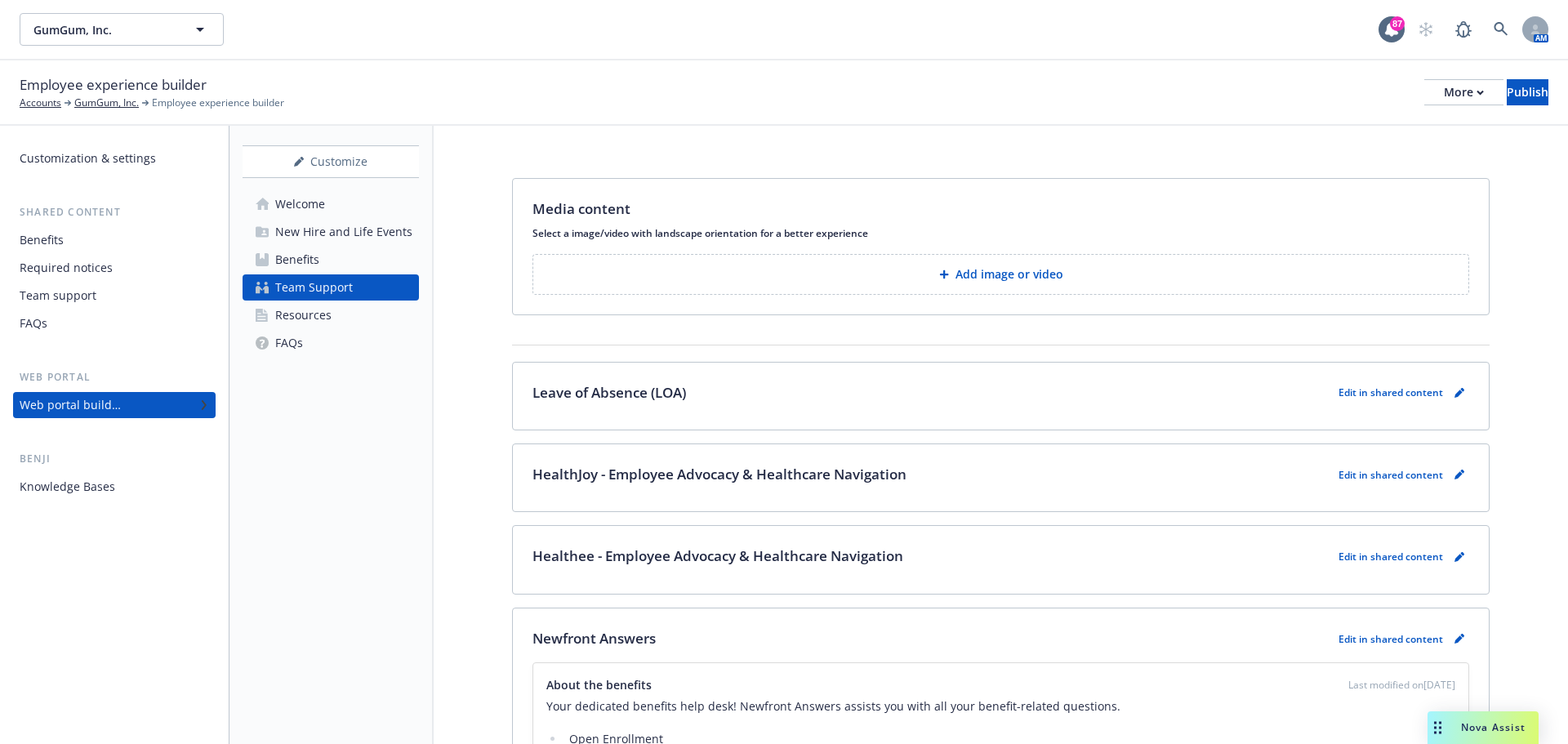
click at [1236, 278] on button "Add image or video" at bounding box center [1001, 274] width 937 height 41
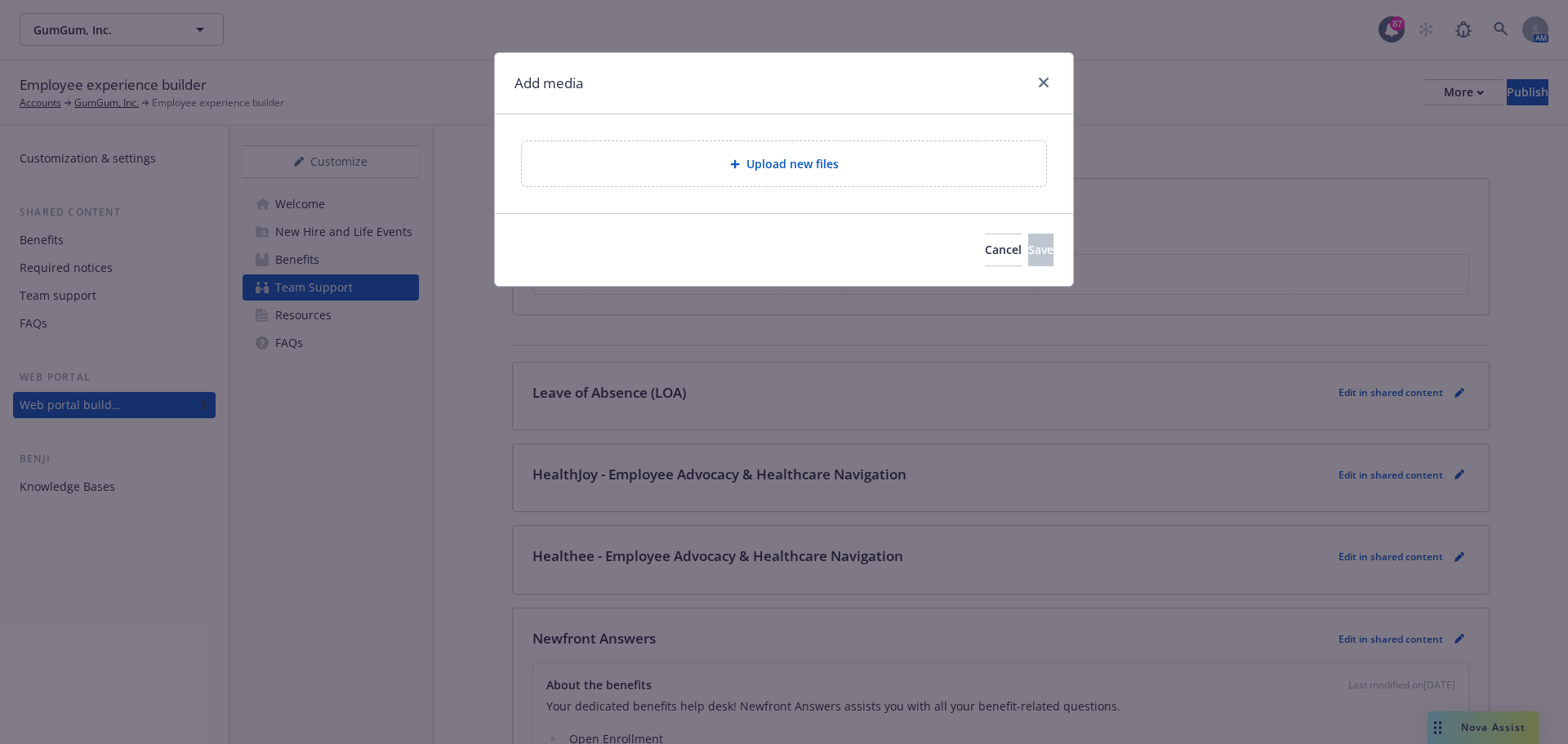
click at [772, 167] on span "Upload new files" at bounding box center [793, 163] width 92 height 17
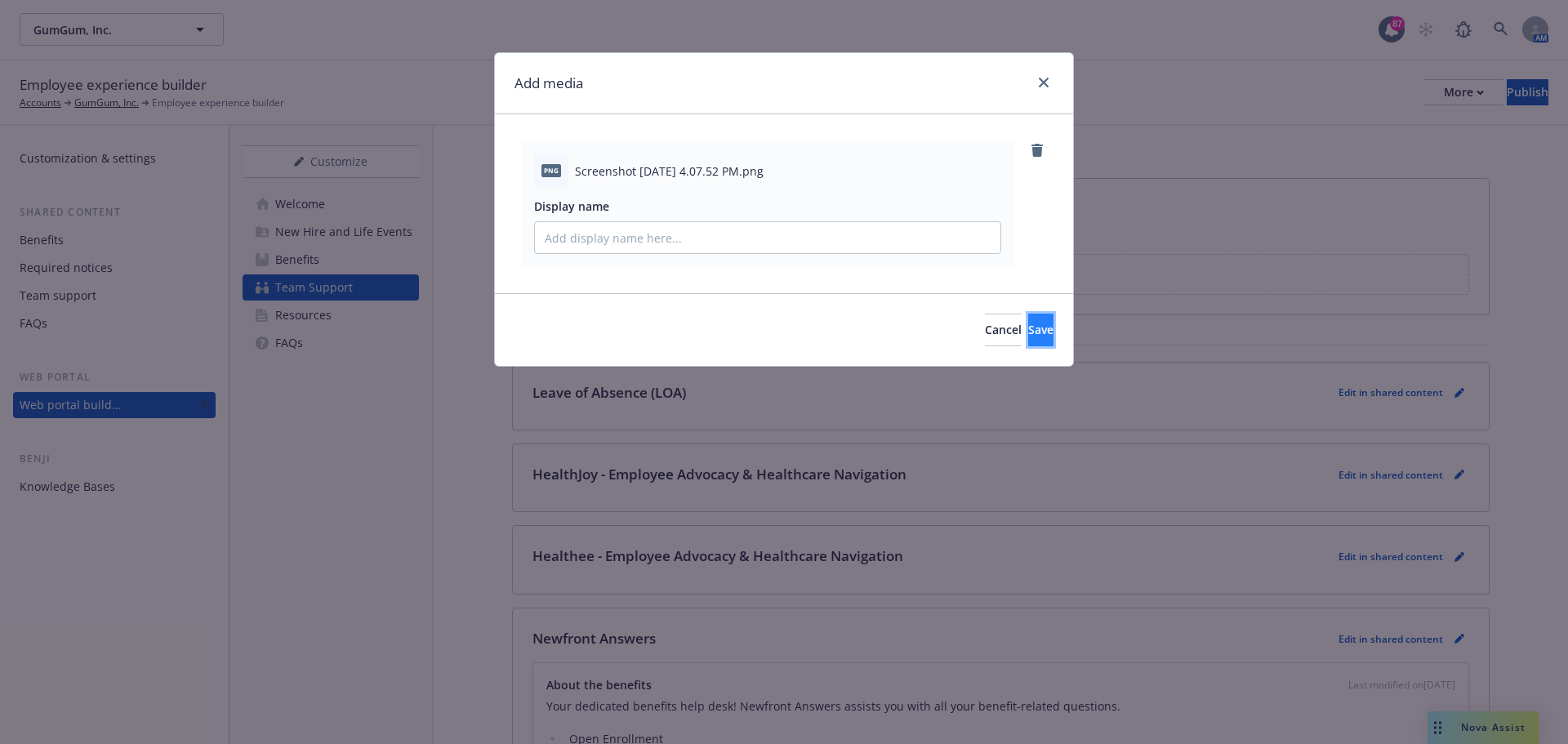
click at [1029, 333] on button "Save" at bounding box center [1041, 330] width 25 height 33
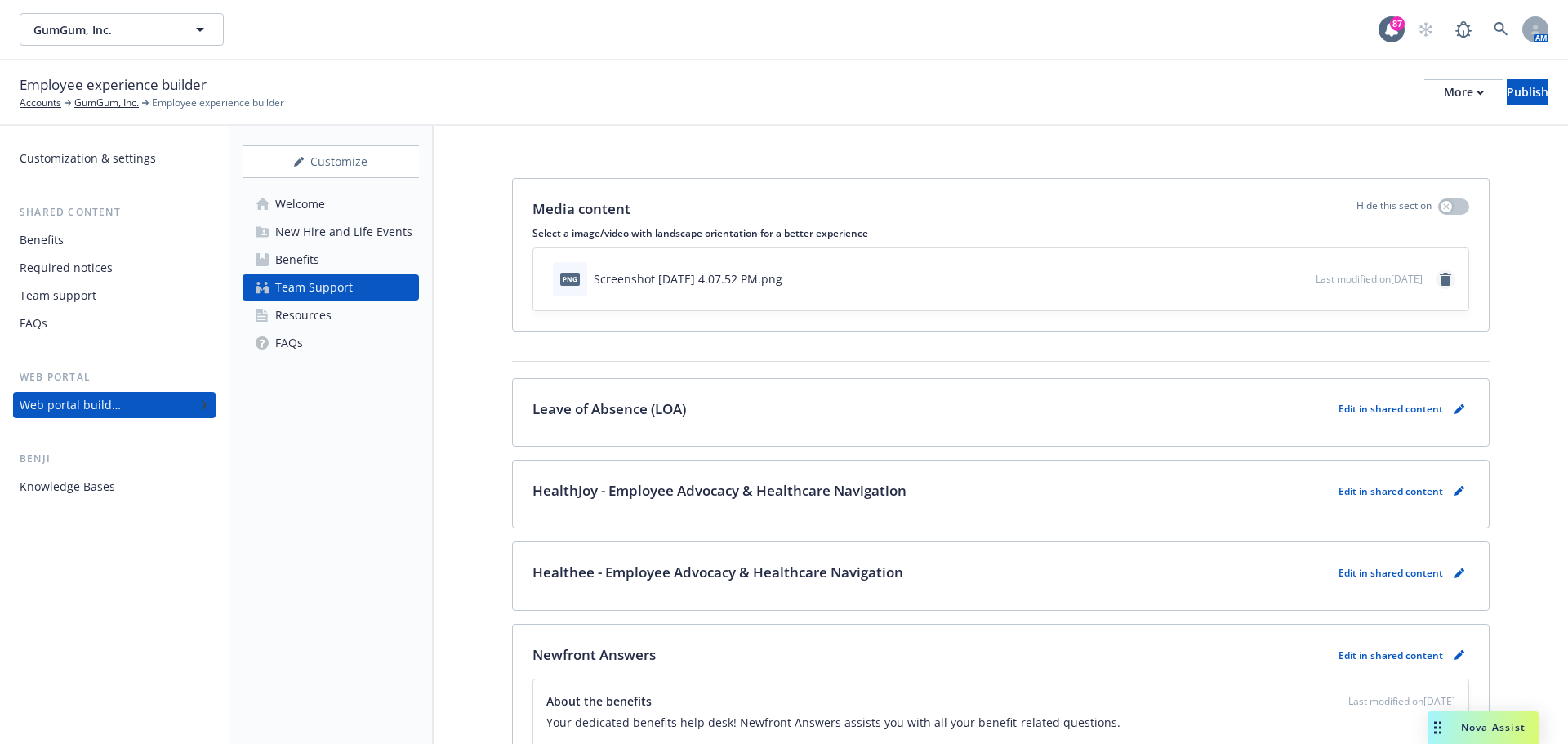
click at [1440, 280] on icon "remove" at bounding box center [1446, 279] width 13 height 13
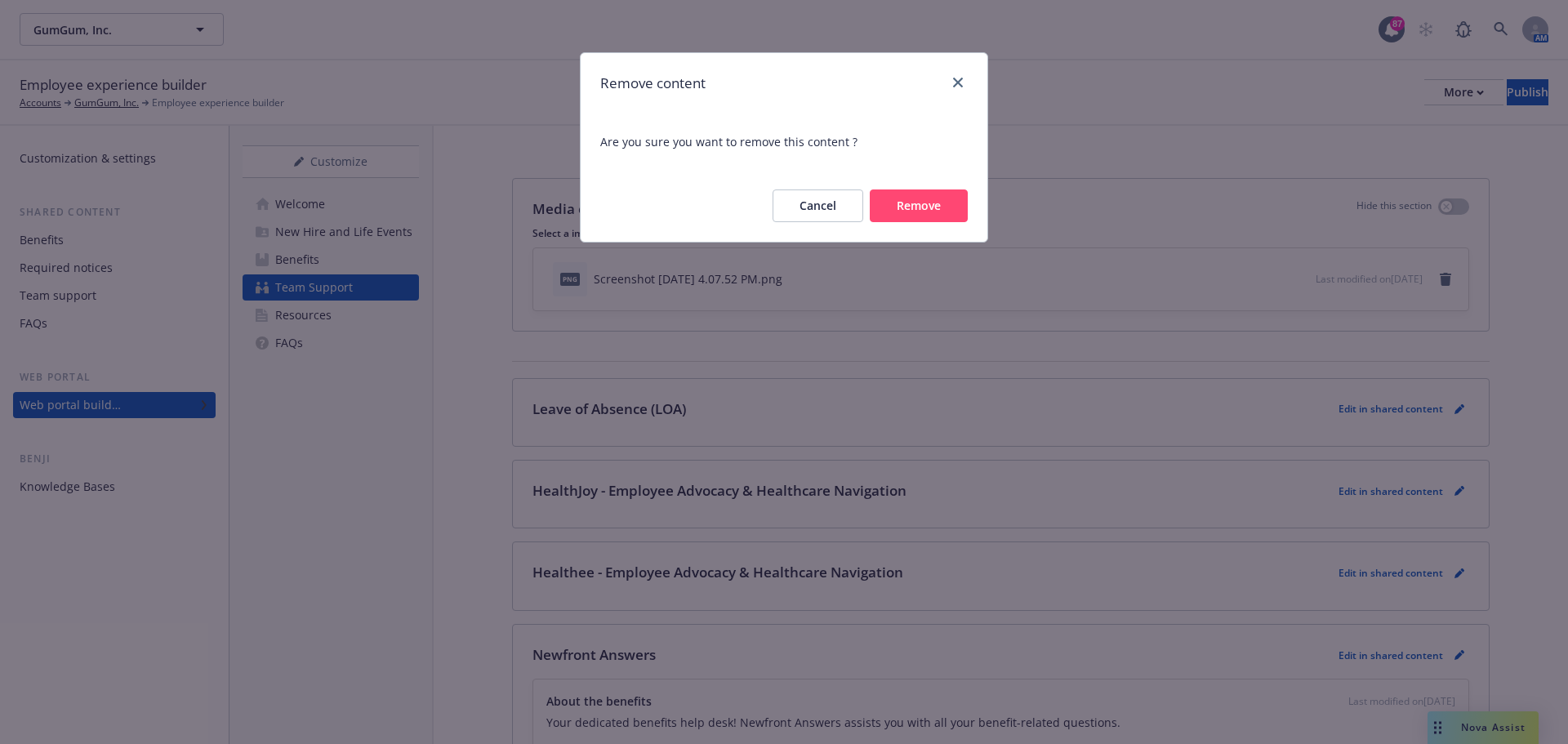
click at [909, 203] on button "Remove" at bounding box center [919, 206] width 98 height 33
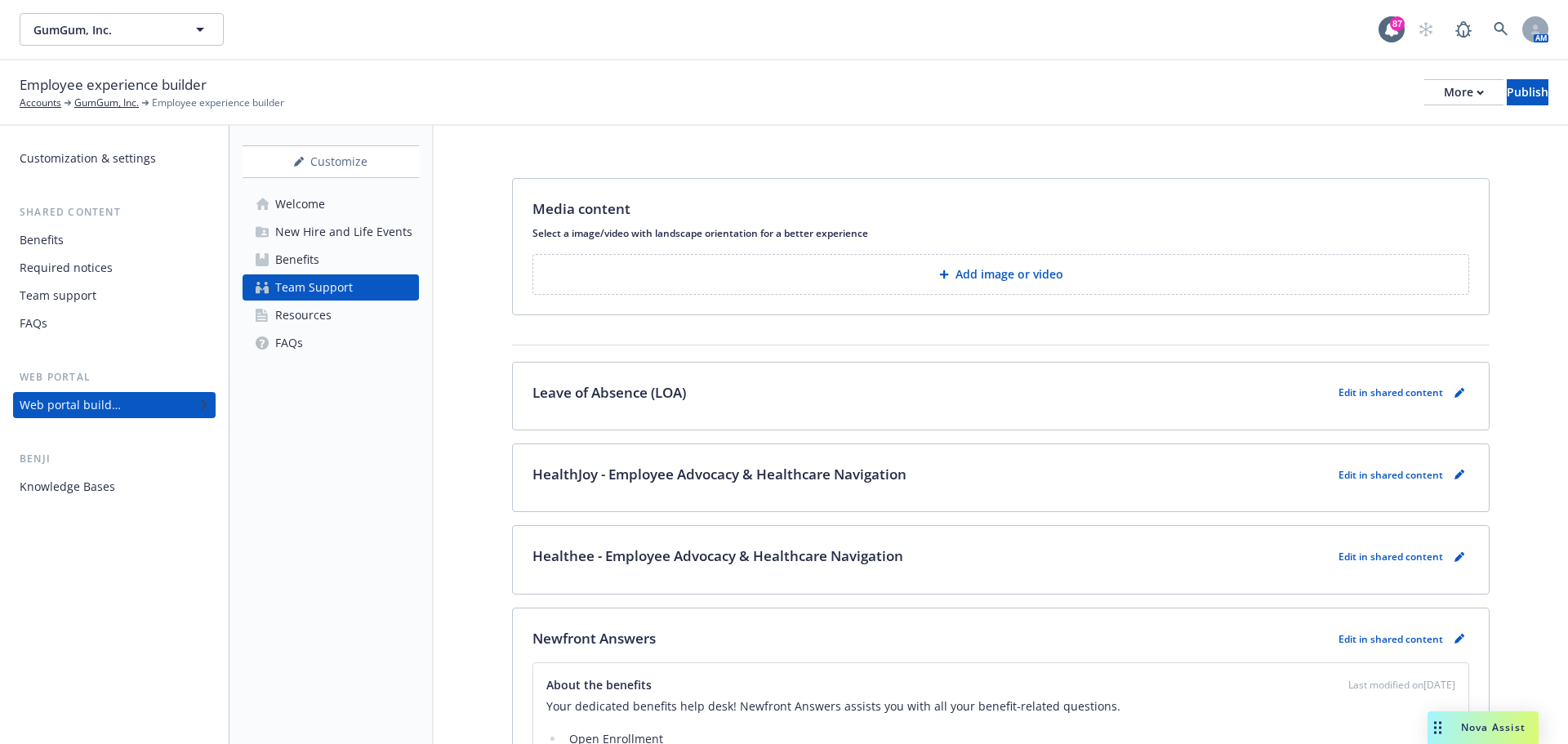
click at [1043, 268] on p "Add image or video" at bounding box center [1009, 274] width 107 height 16
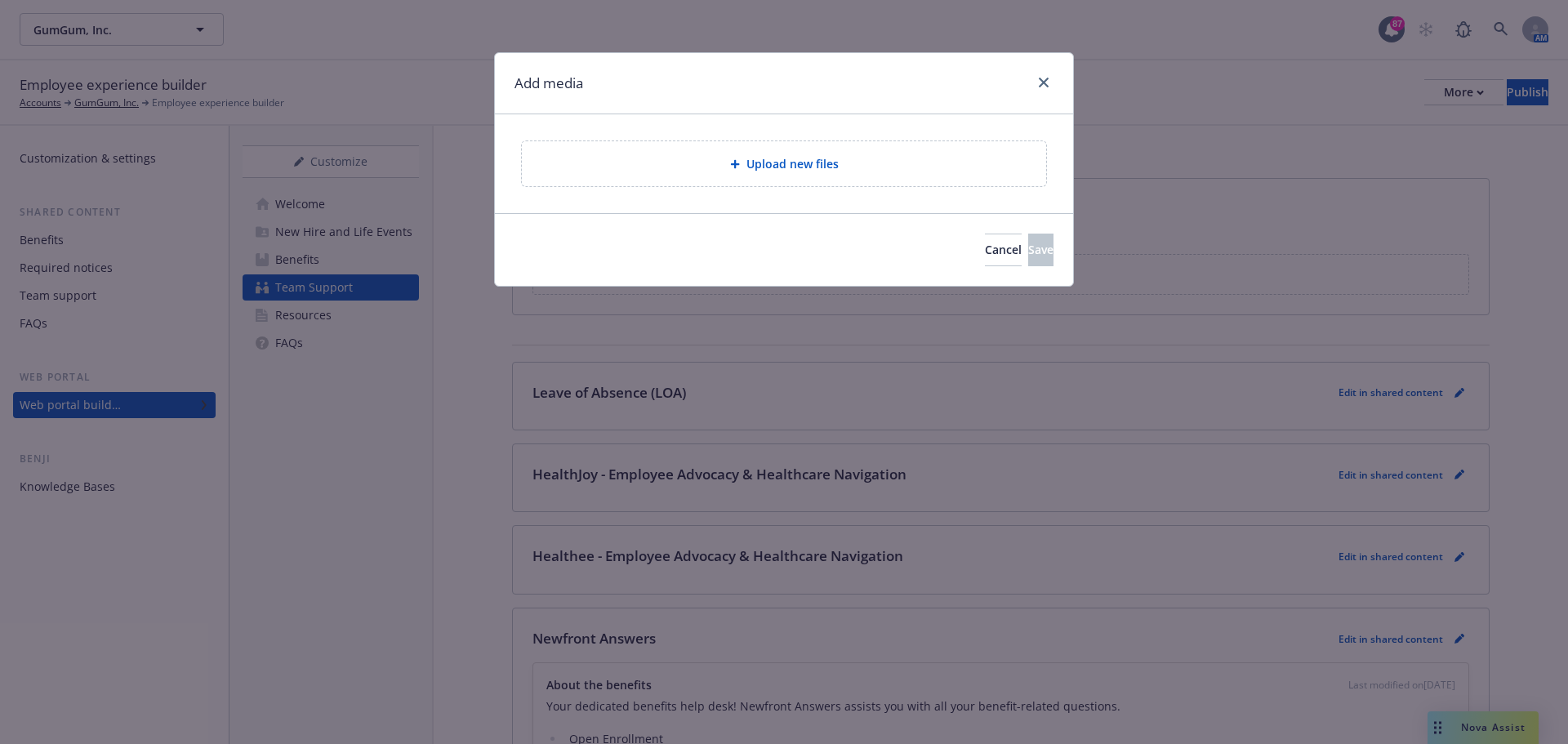
click at [731, 172] on div "Upload new files" at bounding box center [784, 163] width 499 height 19
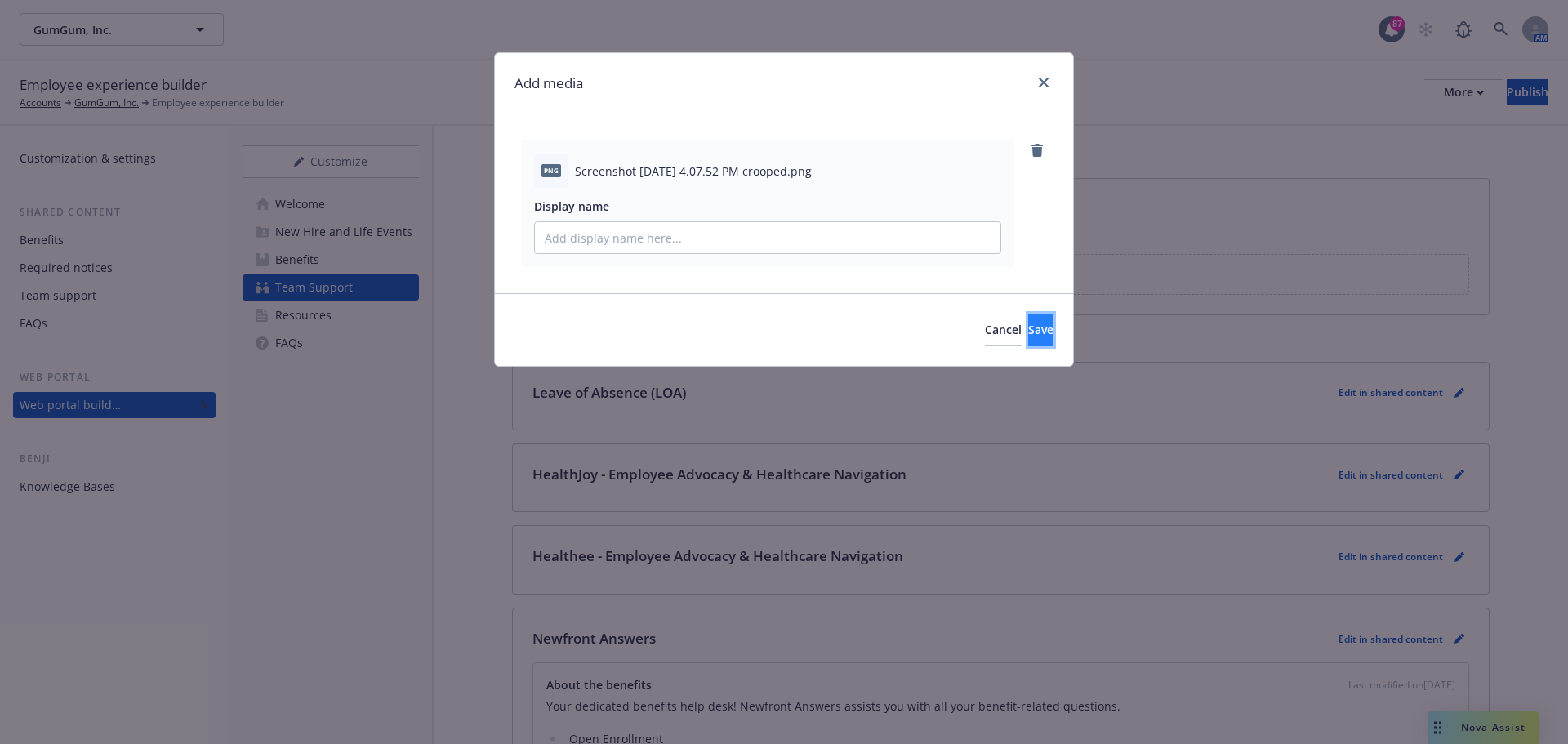
click at [1029, 323] on button "Save" at bounding box center [1041, 330] width 25 height 33
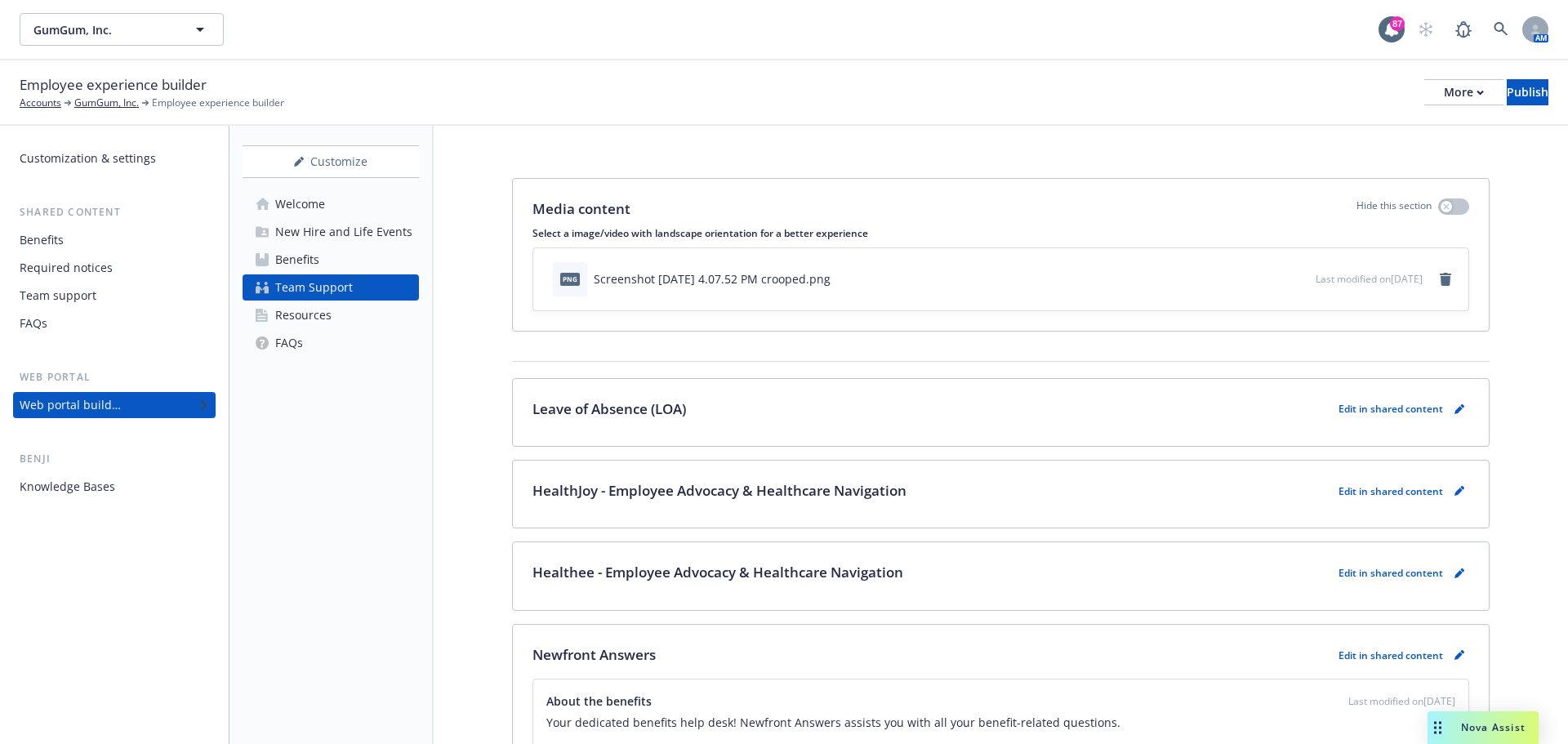
drag, startPoint x: 324, startPoint y: 313, endPoint x: 351, endPoint y: 312, distance: 27.0
click at [324, 313] on div "Resources" at bounding box center [303, 315] width 56 height 26
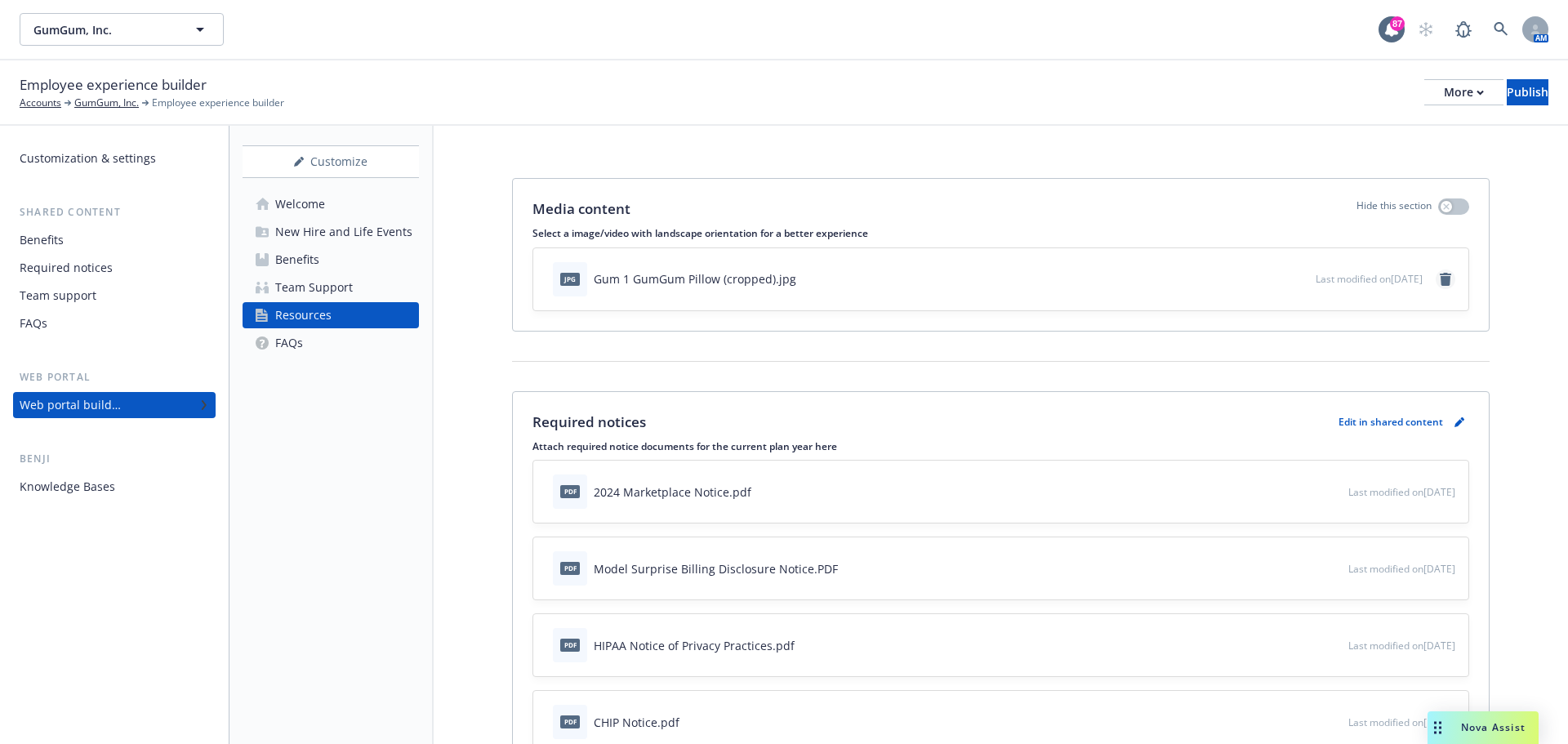
click at [1440, 279] on icon "remove" at bounding box center [1445, 279] width 12 height 13
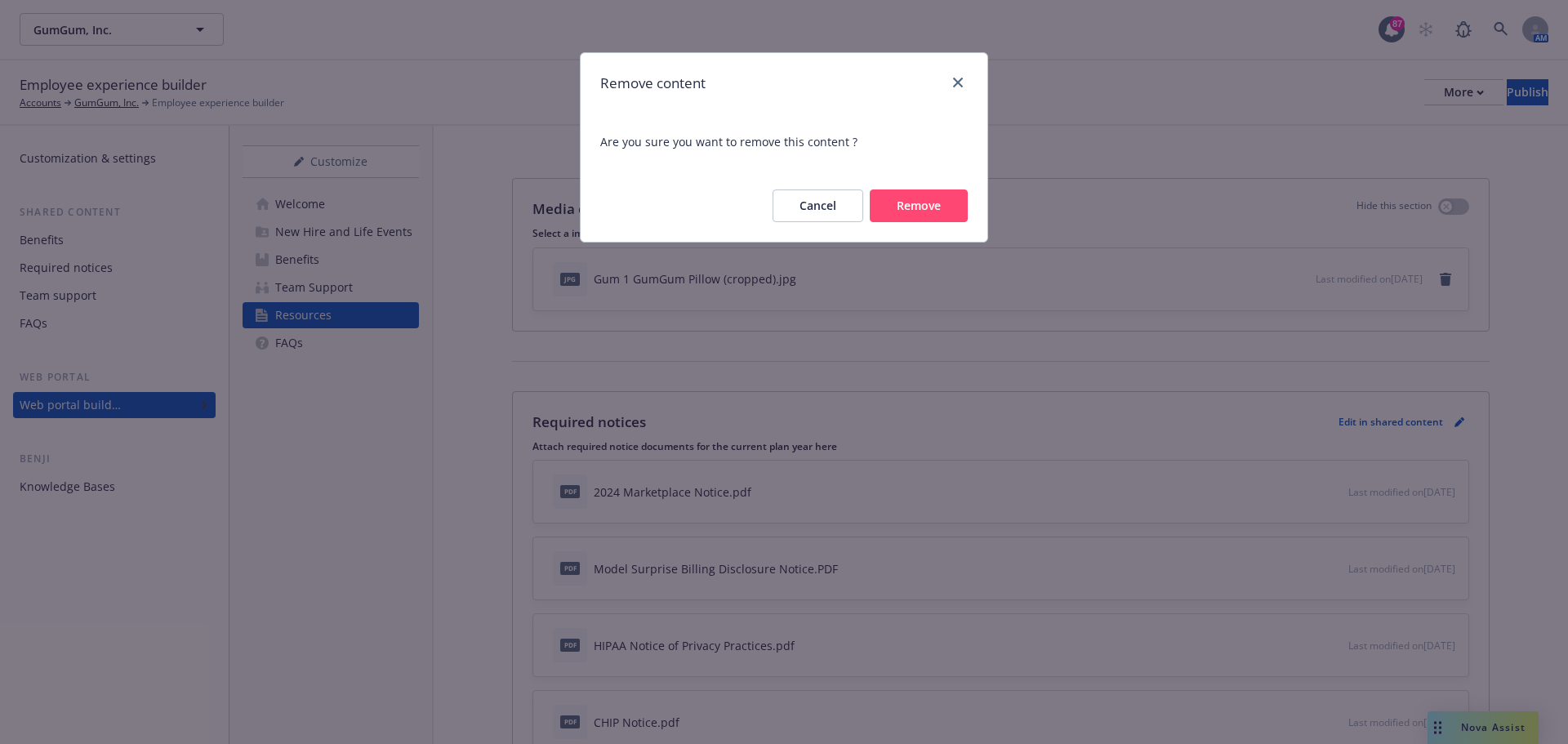
click at [913, 213] on button "Remove" at bounding box center [919, 206] width 98 height 33
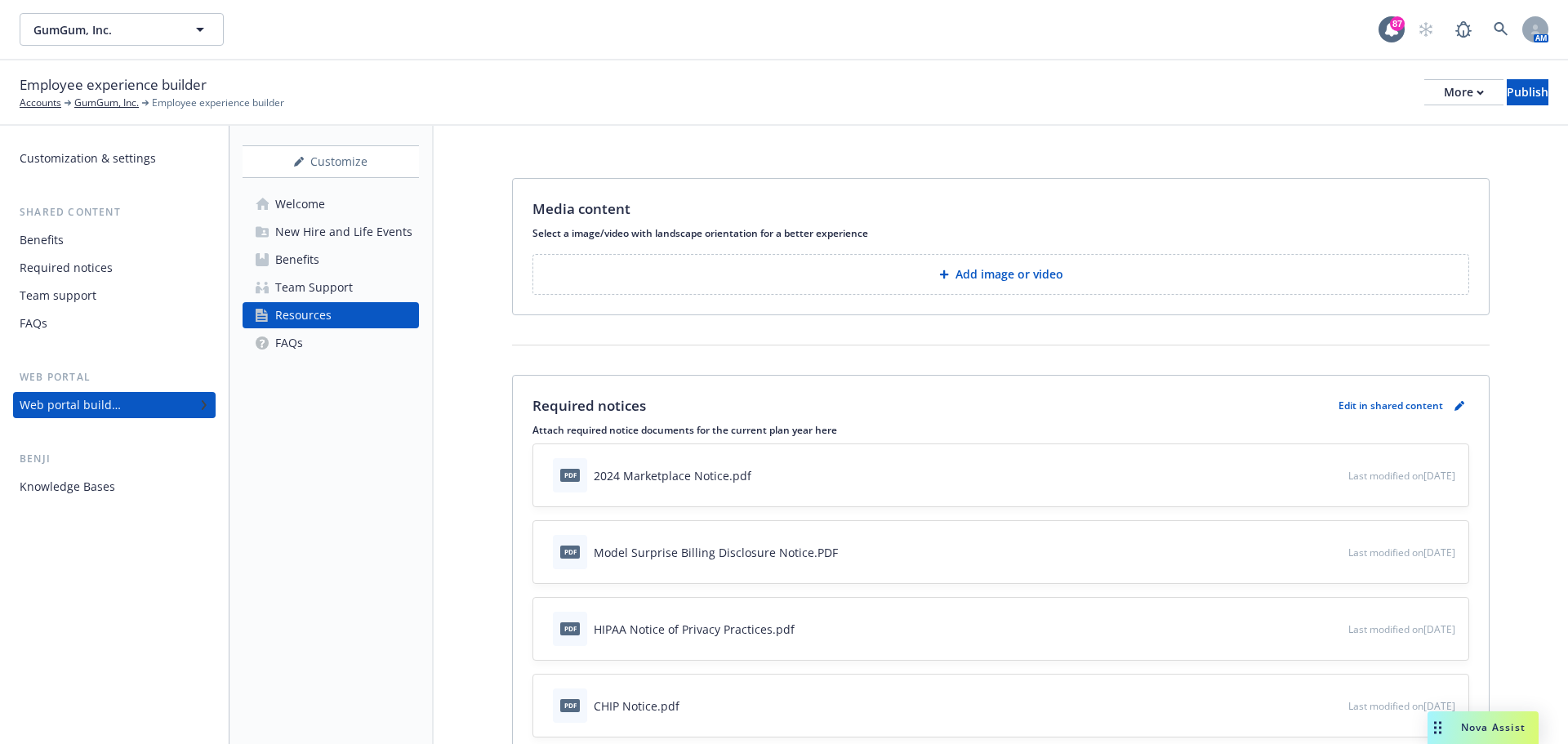
click at [1103, 258] on button "Add image or video" at bounding box center [1001, 274] width 937 height 41
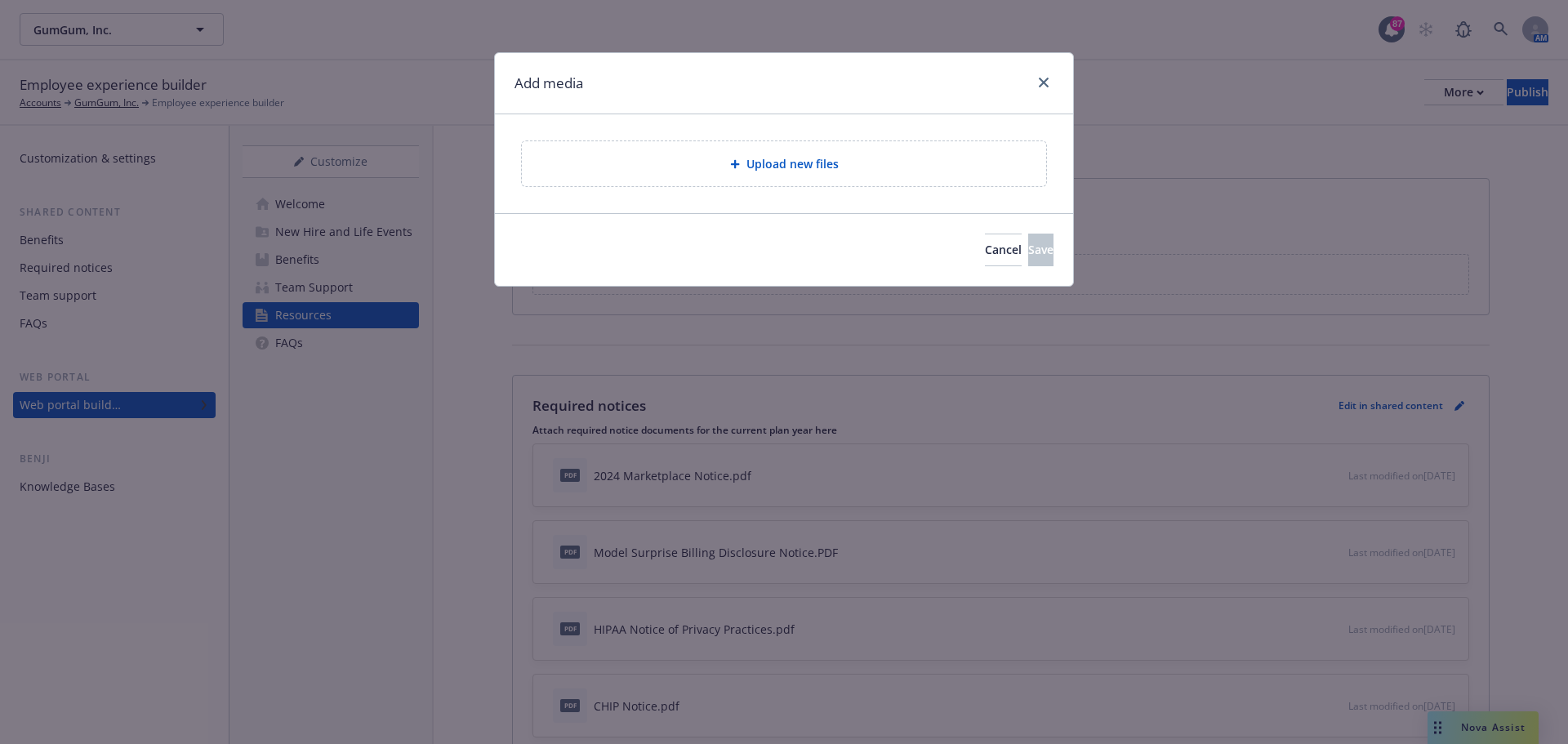
click at [814, 161] on span "Upload new files" at bounding box center [793, 163] width 92 height 17
click at [773, 165] on span "Upload new files" at bounding box center [793, 163] width 92 height 17
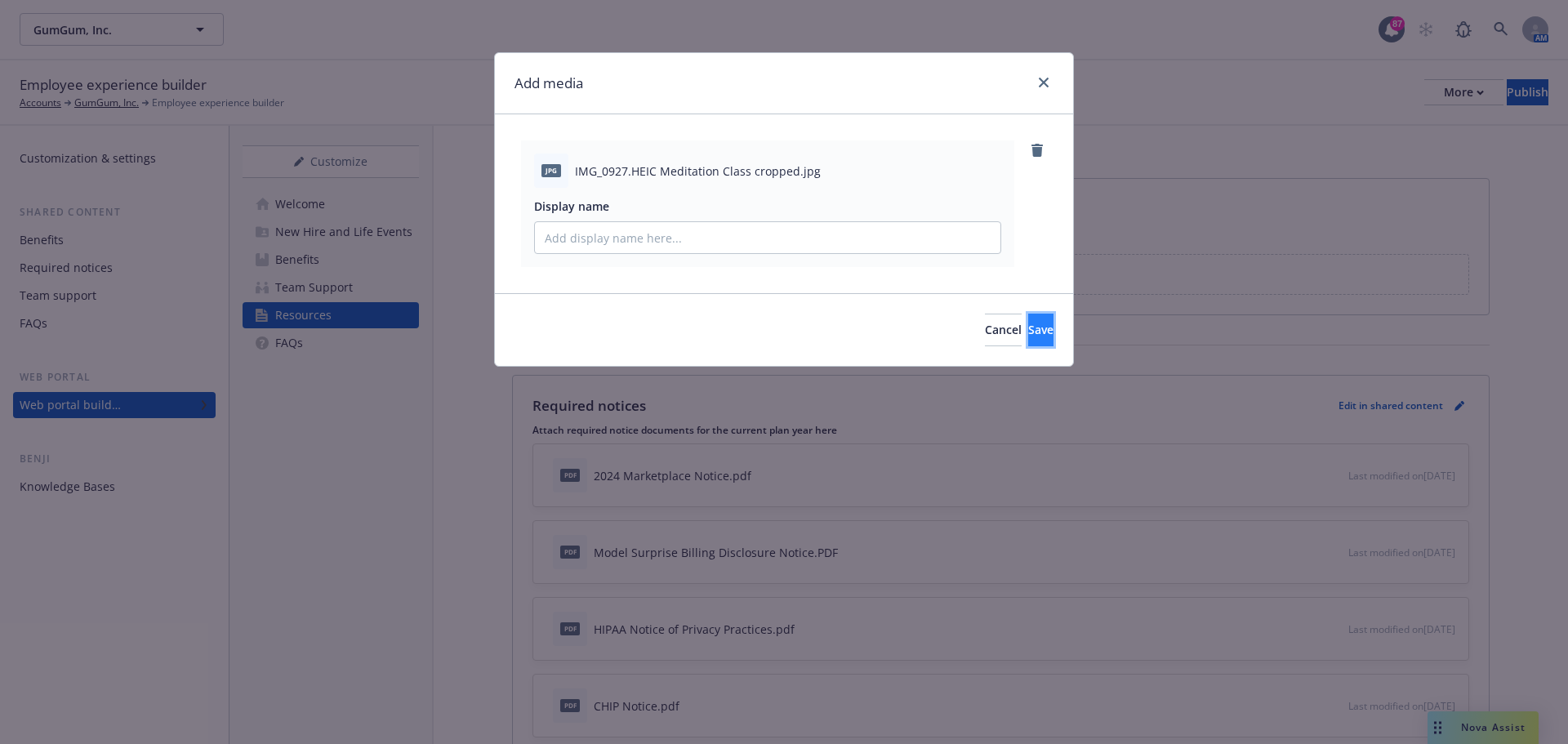
click at [1029, 332] on span "Save" at bounding box center [1041, 329] width 25 height 15
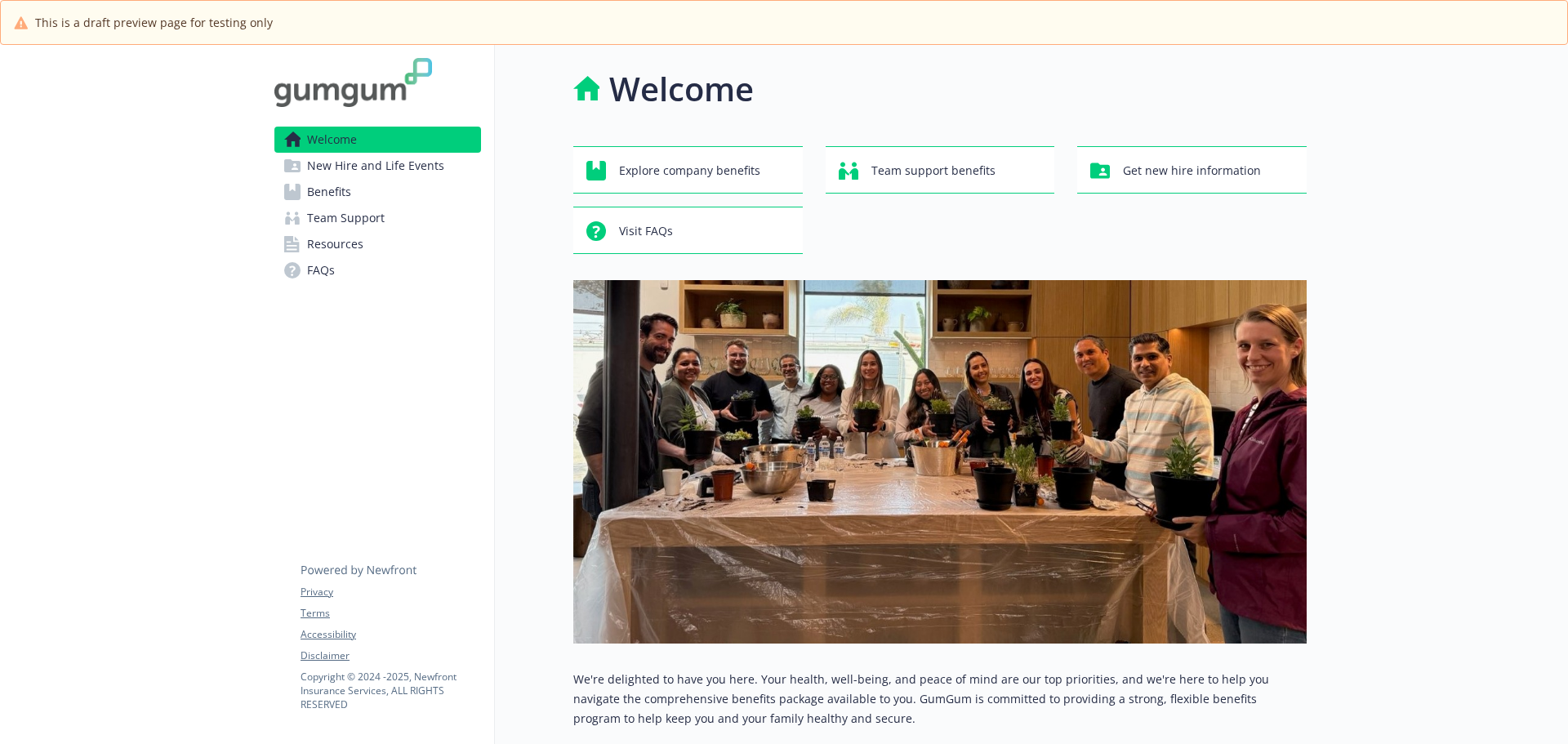
click at [425, 167] on span "New Hire and Life Events" at bounding box center [376, 165] width 137 height 26
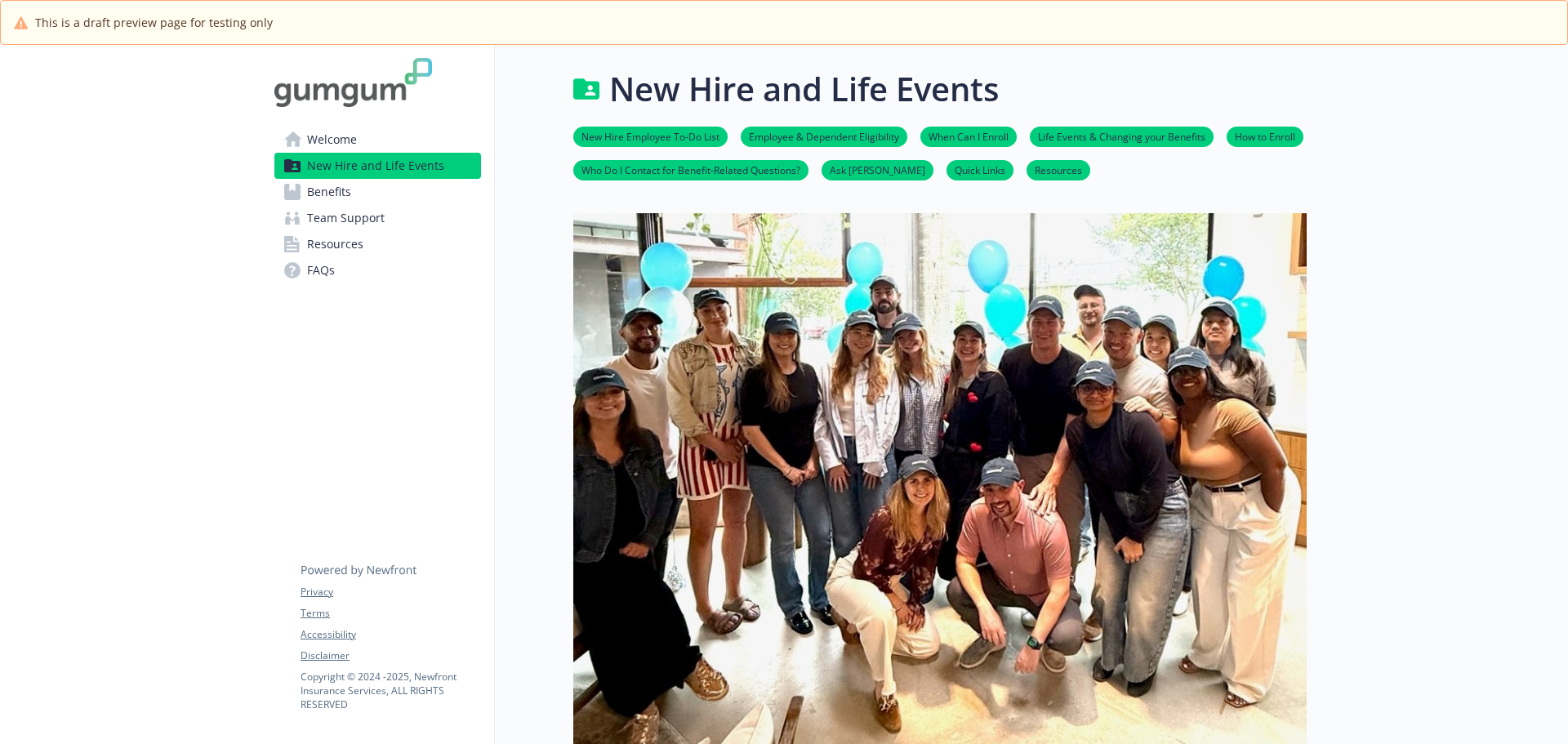
click at [405, 144] on link "Welcome" at bounding box center [378, 139] width 207 height 26
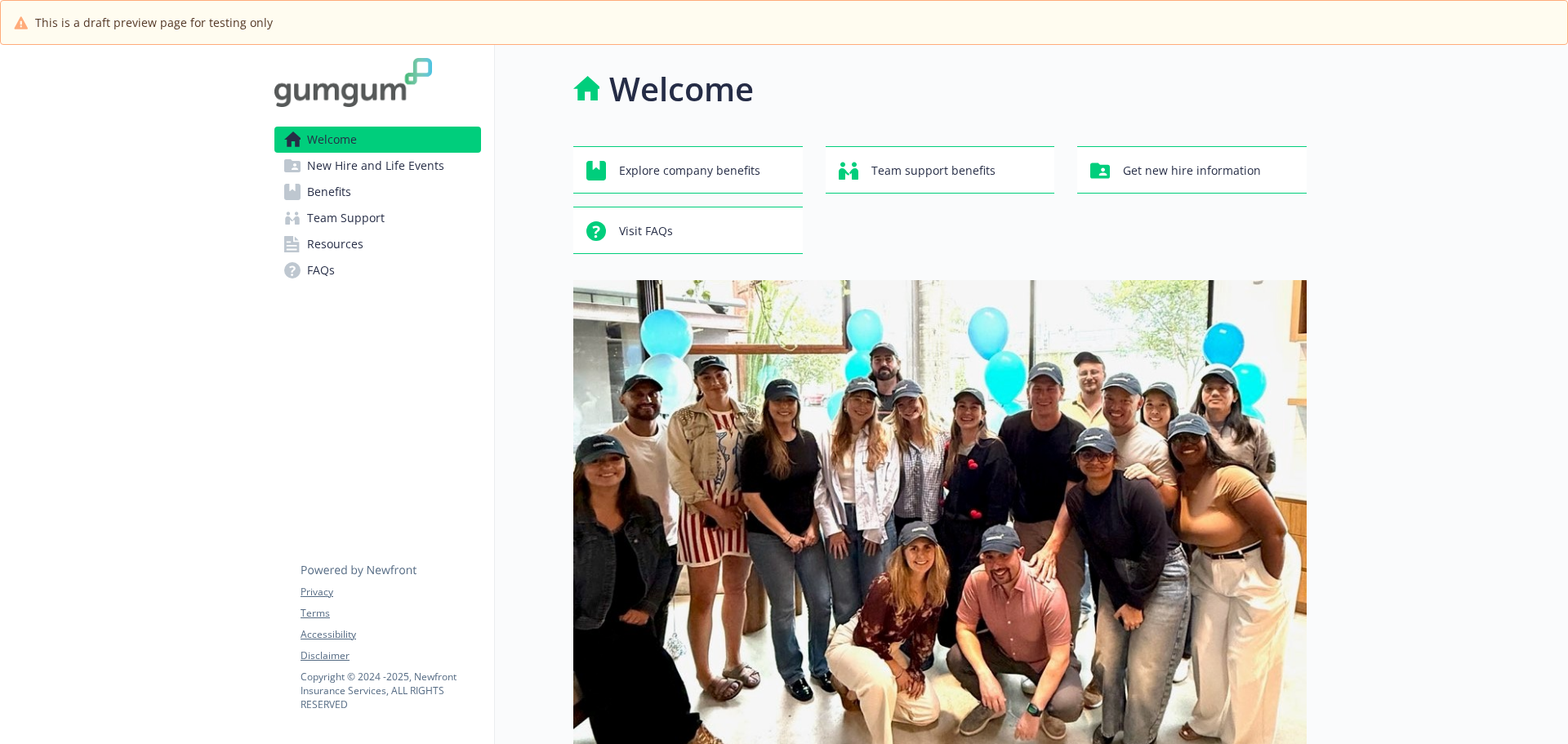
click at [394, 168] on span "New Hire and Life Events" at bounding box center [376, 165] width 137 height 26
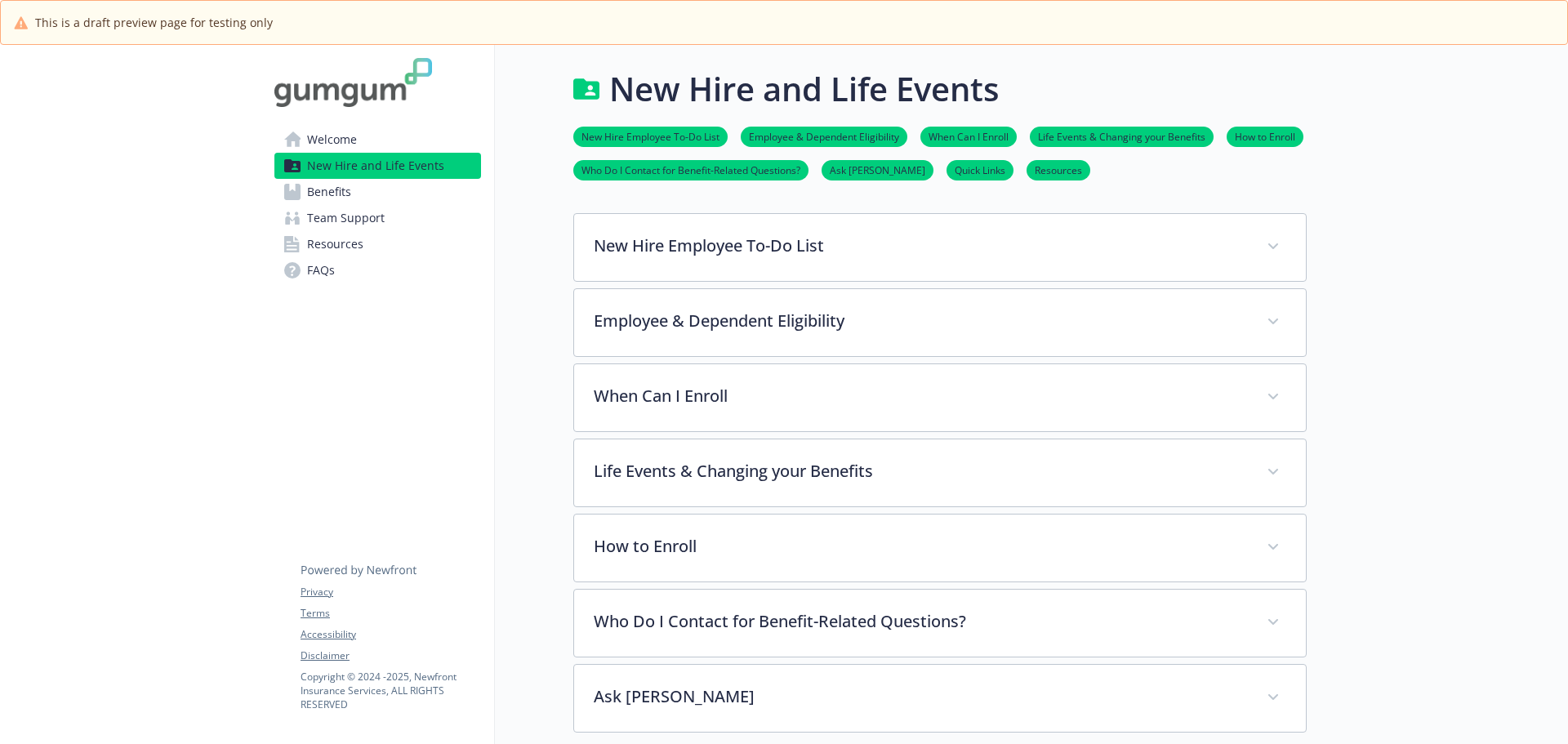
click at [385, 195] on link "Benefits" at bounding box center [378, 191] width 207 height 26
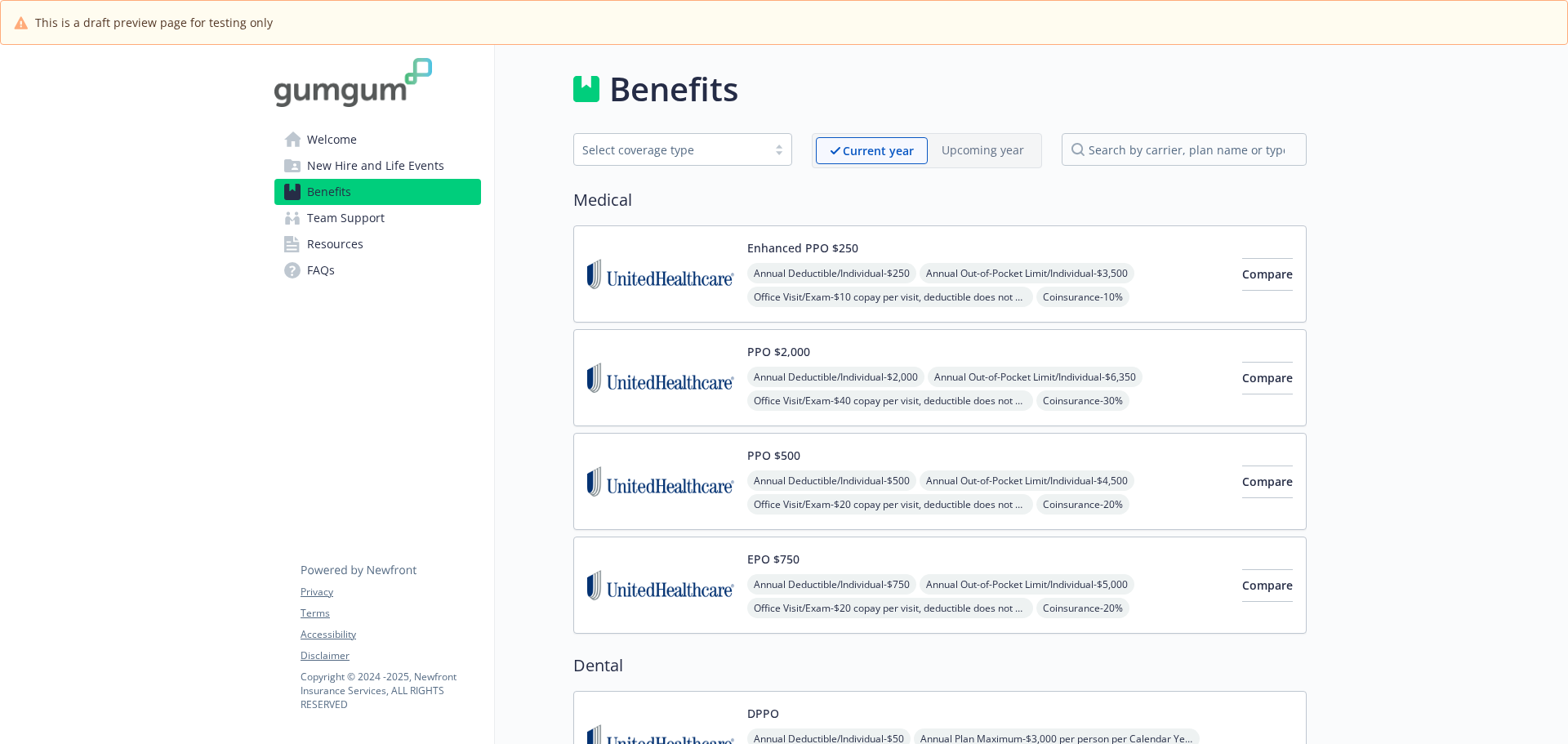
click at [383, 221] on link "Team Support" at bounding box center [378, 218] width 207 height 26
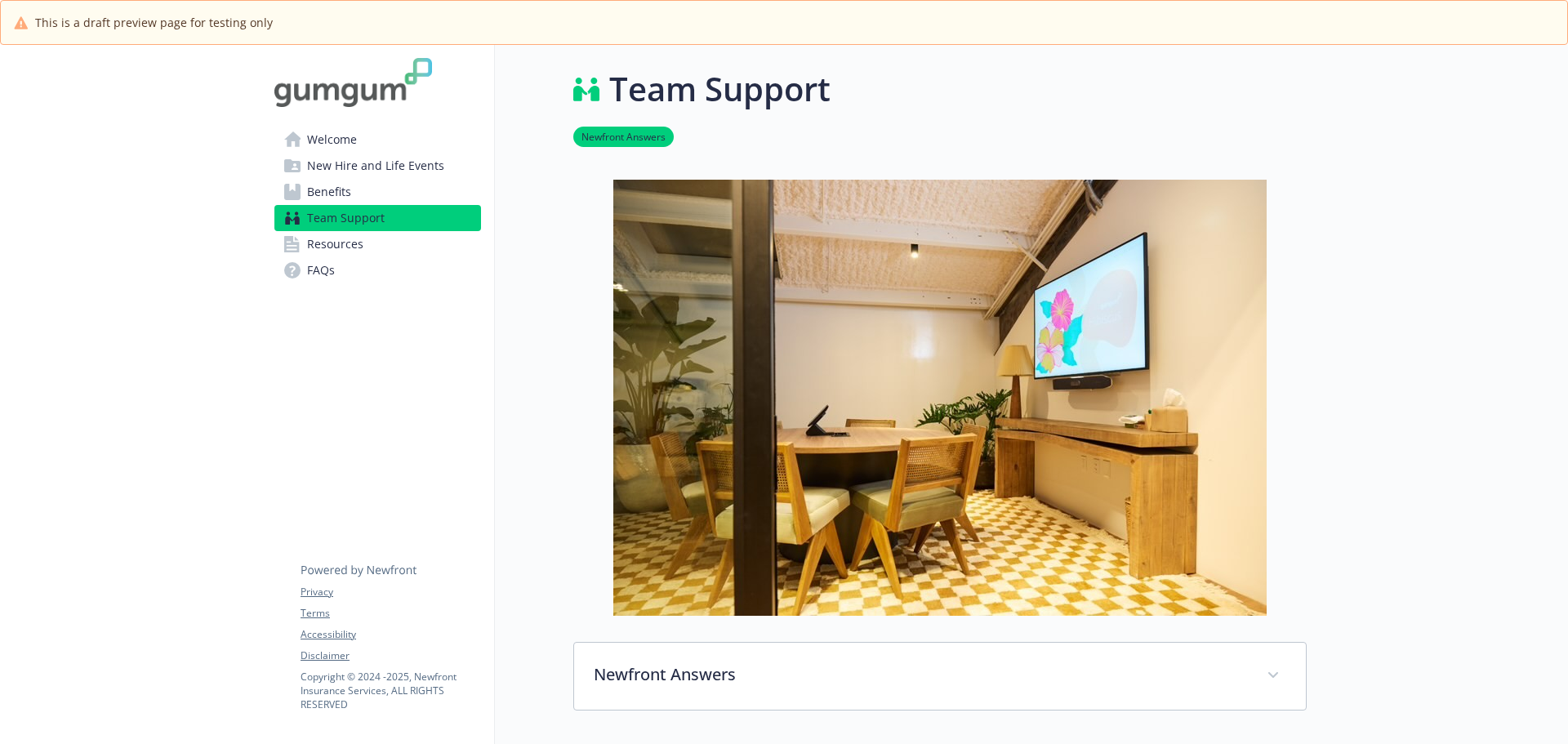
click at [378, 240] on link "Resources" at bounding box center [378, 244] width 207 height 26
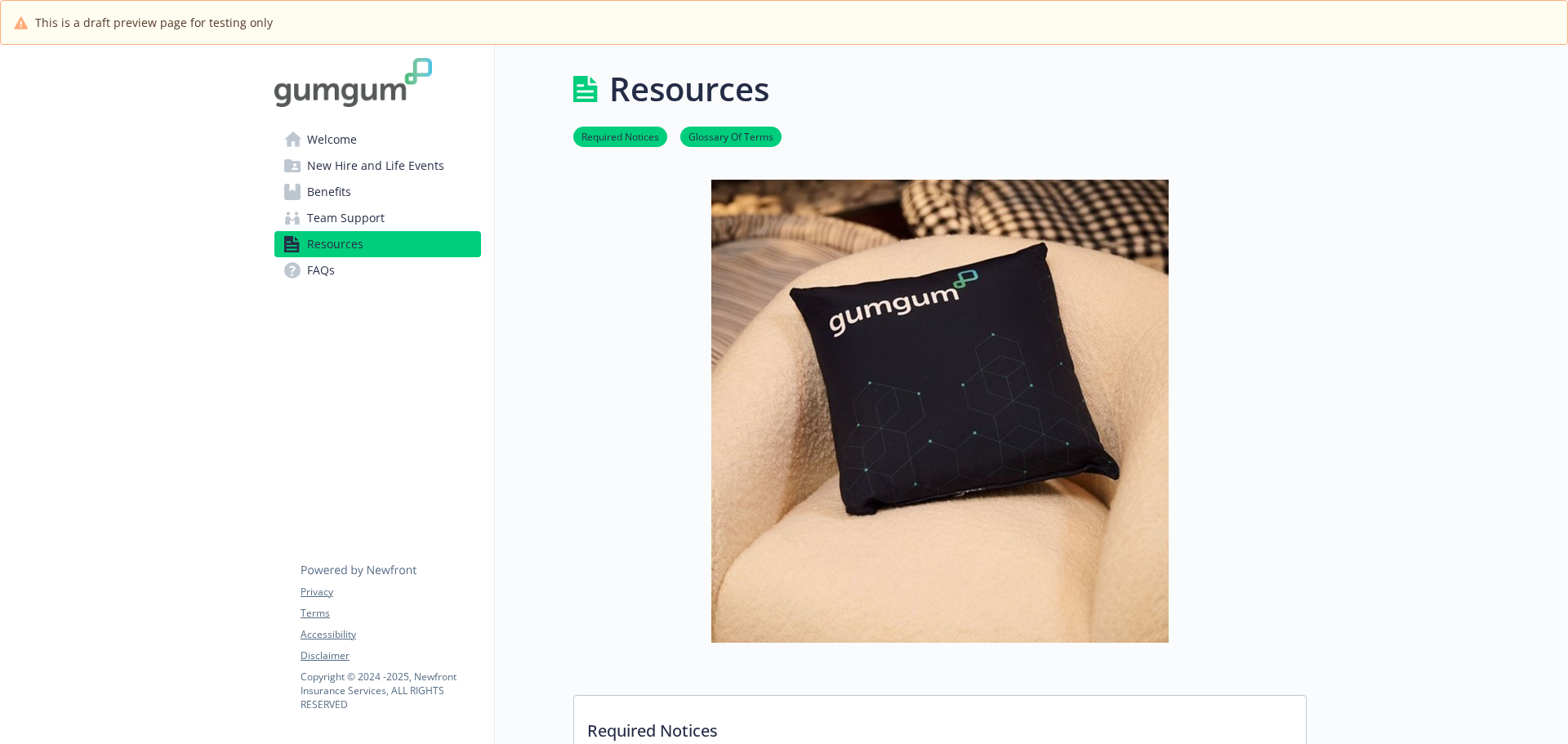
click at [378, 268] on link "FAQs" at bounding box center [378, 270] width 207 height 26
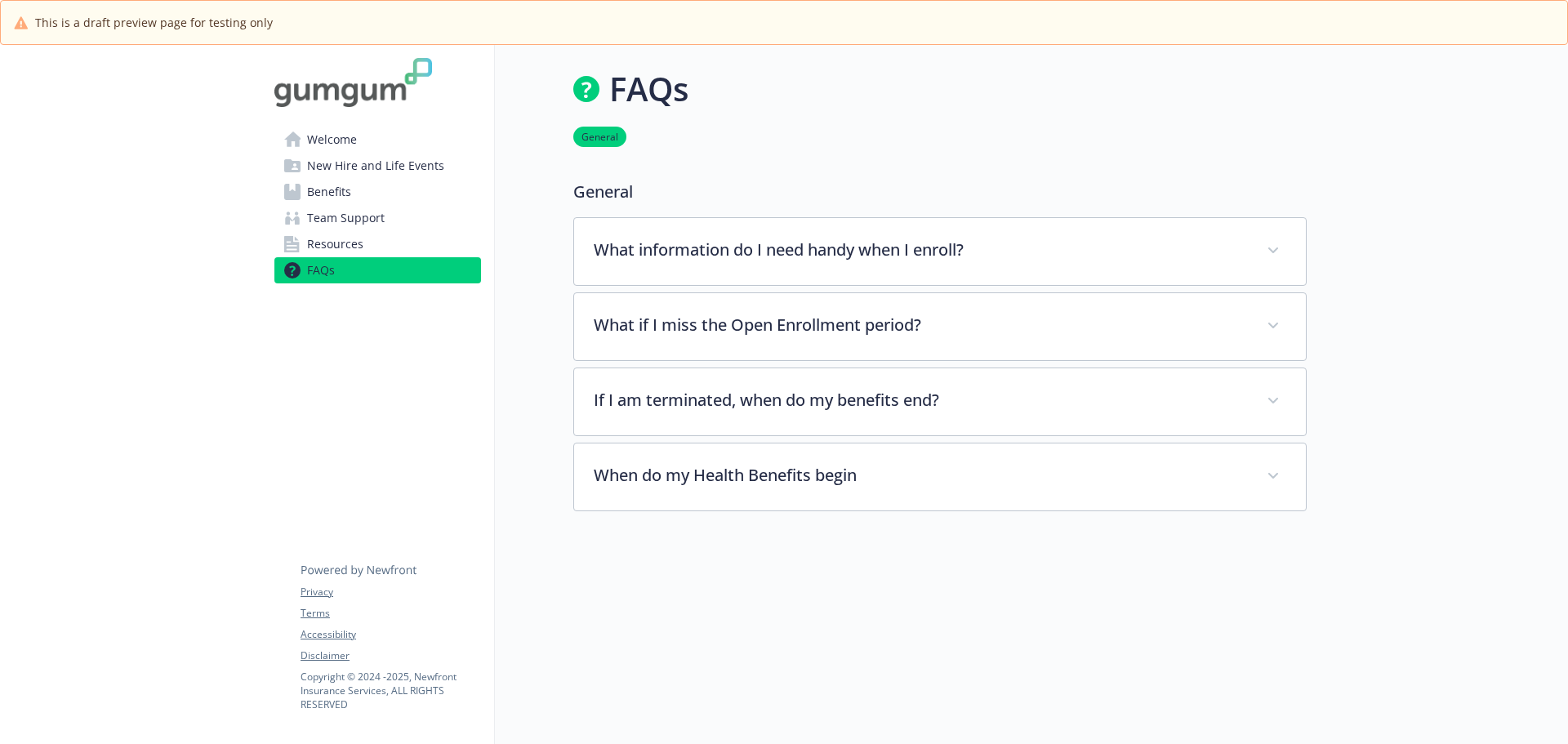
click at [363, 196] on link "Benefits" at bounding box center [378, 191] width 207 height 26
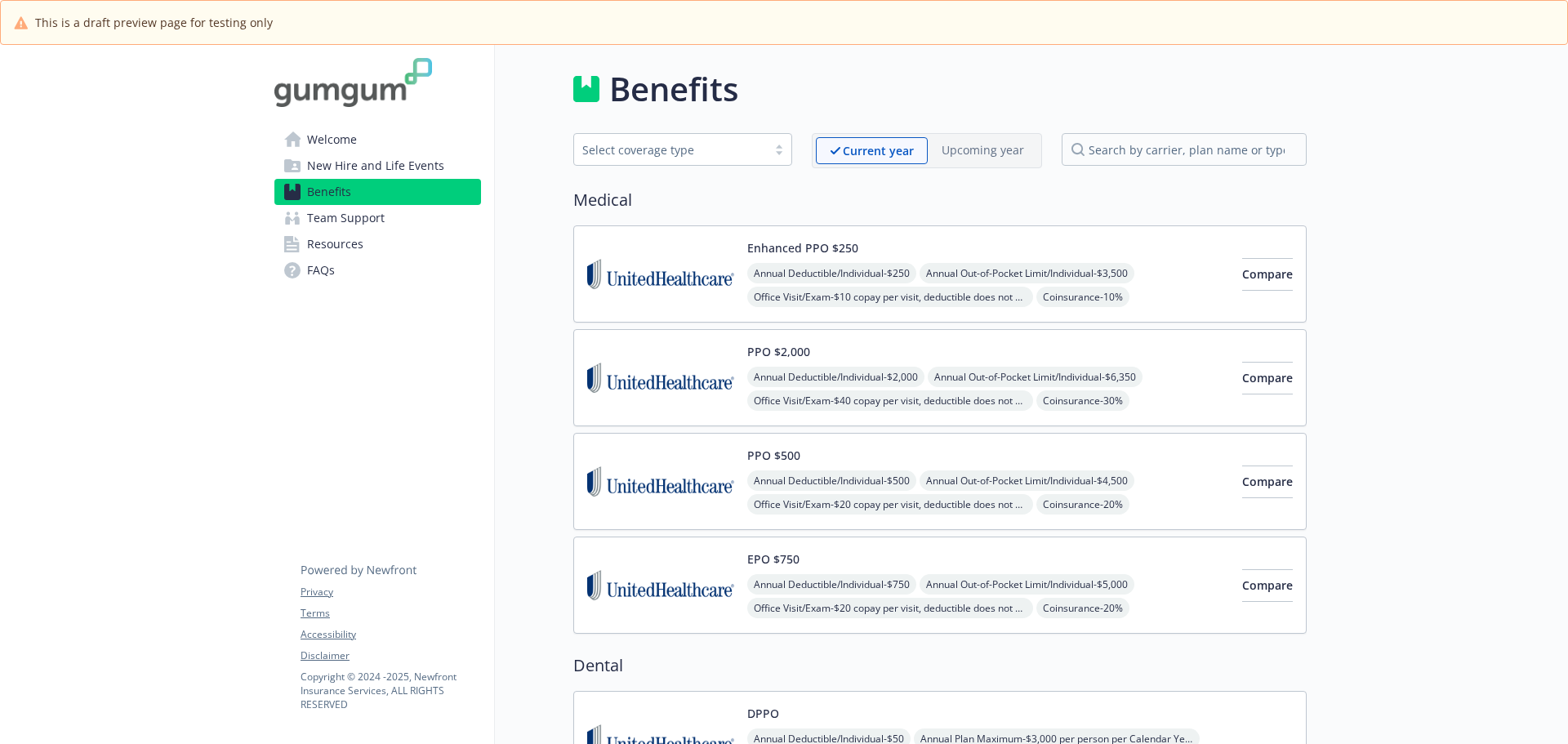
click at [373, 174] on span "New Hire and Life Events" at bounding box center [376, 165] width 137 height 26
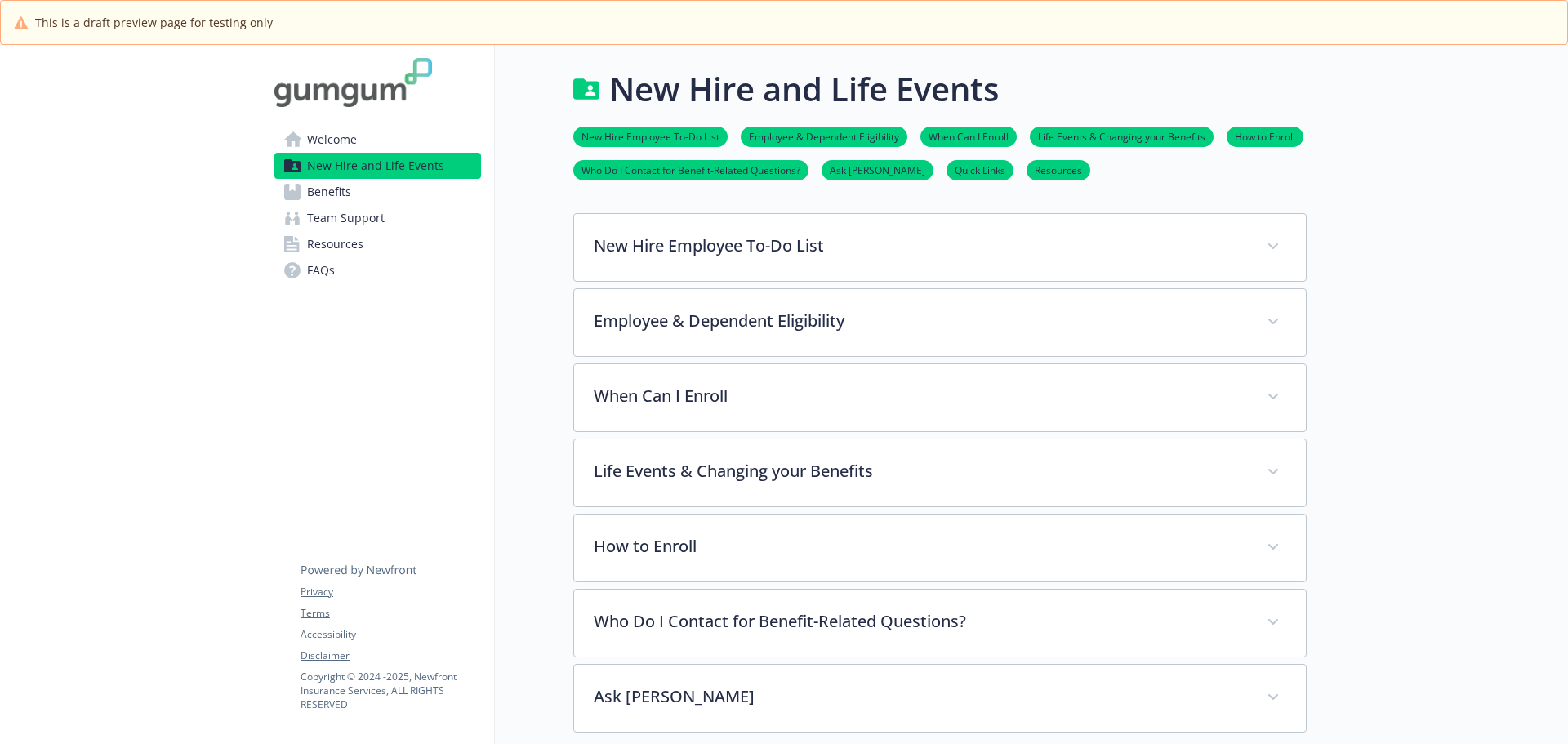
click at [365, 141] on link "Welcome" at bounding box center [378, 139] width 207 height 26
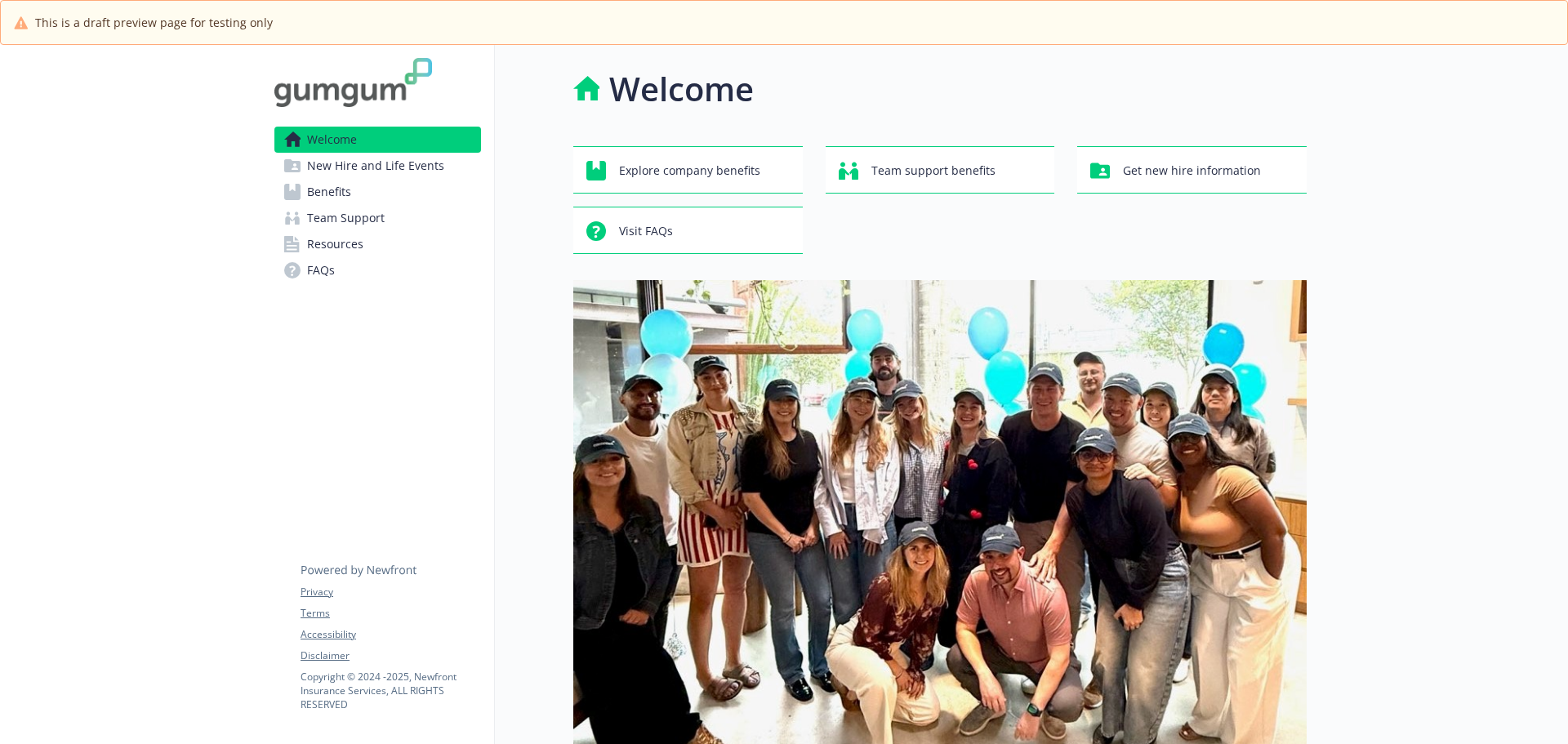
click at [363, 164] on span "New Hire and Life Events" at bounding box center [376, 165] width 137 height 26
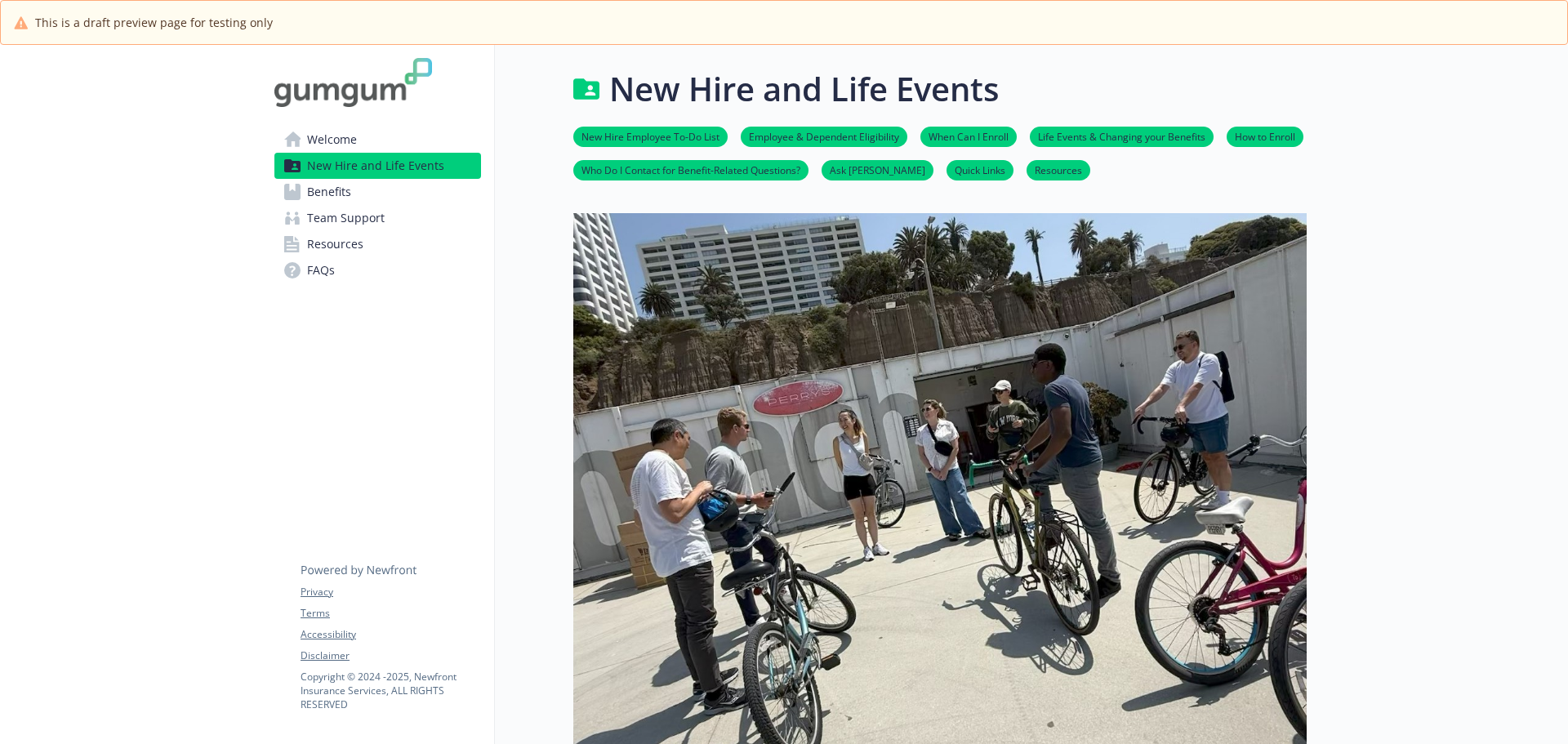
click at [351, 139] on span "Welcome" at bounding box center [331, 139] width 50 height 26
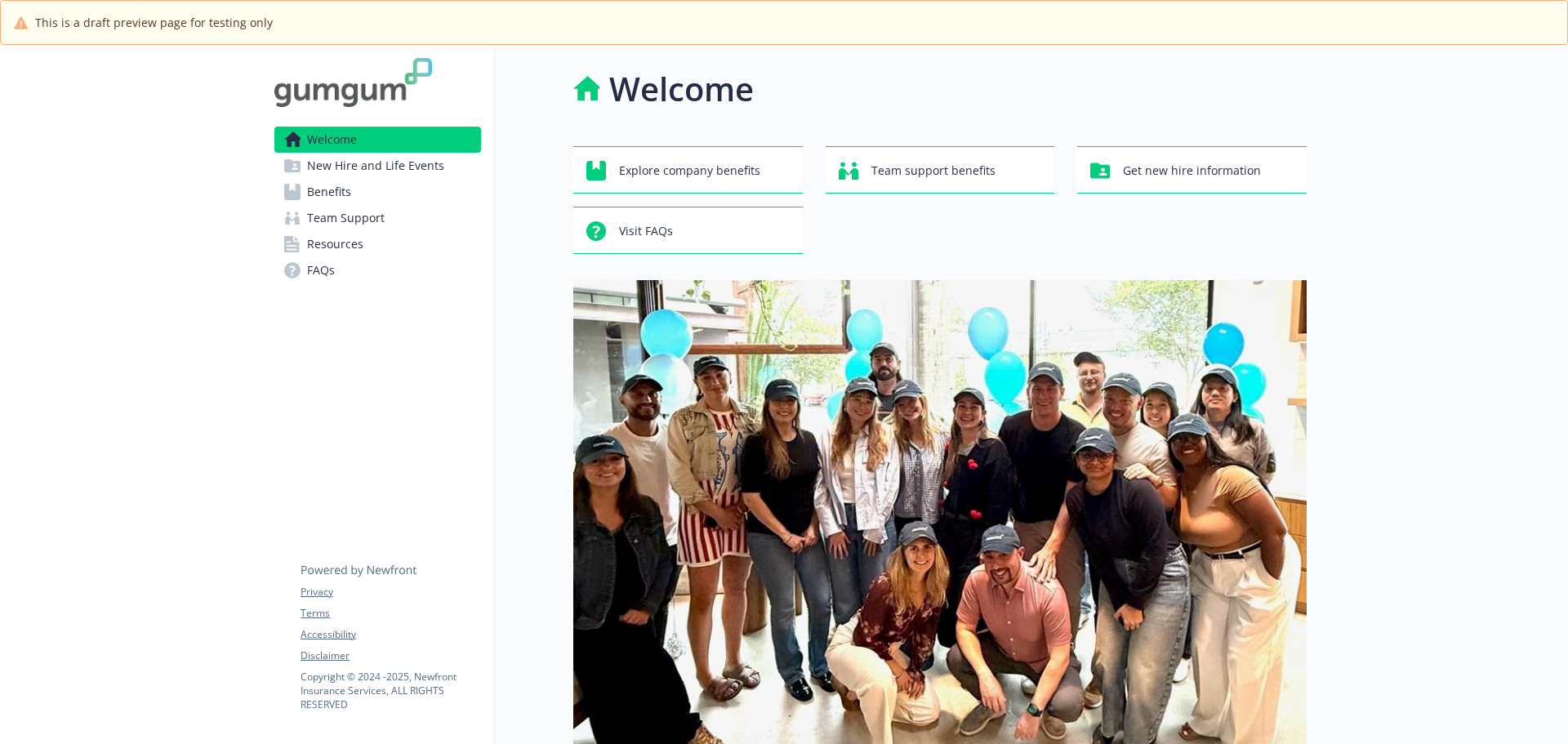
click at [360, 174] on span "New Hire and Life Events" at bounding box center [376, 165] width 137 height 26
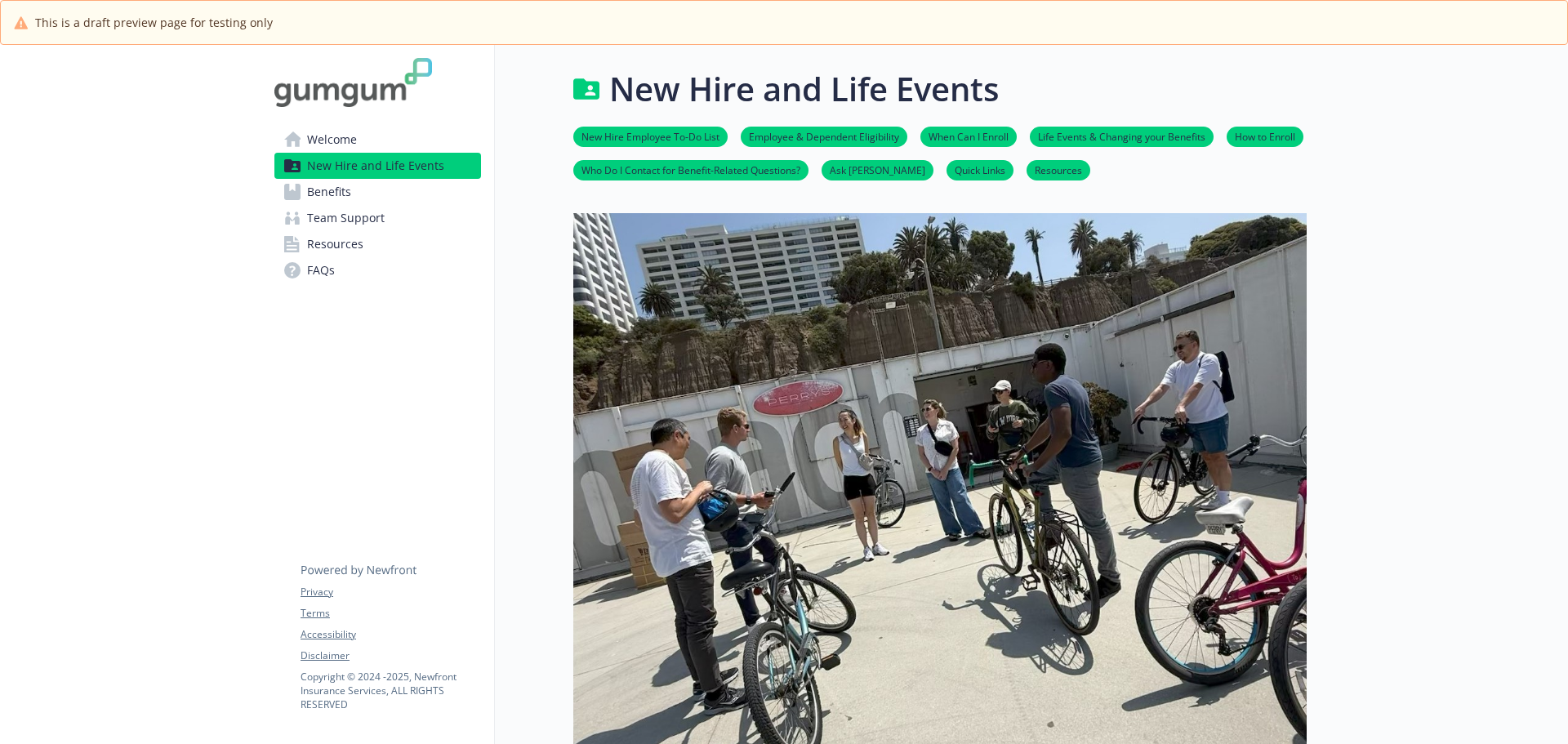
click at [359, 193] on link "Benefits" at bounding box center [378, 191] width 207 height 26
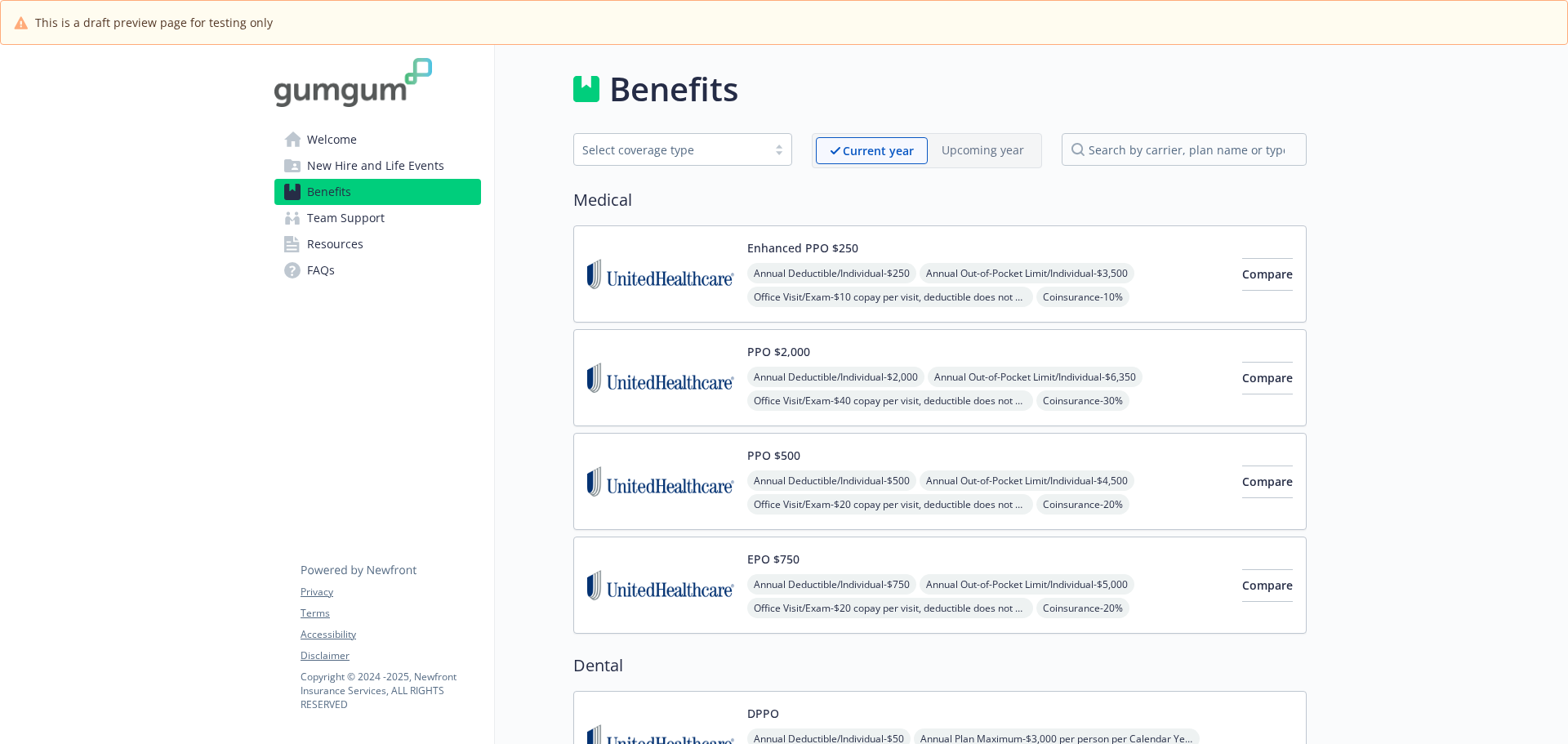
click at [356, 224] on span "Team Support" at bounding box center [346, 218] width 78 height 26
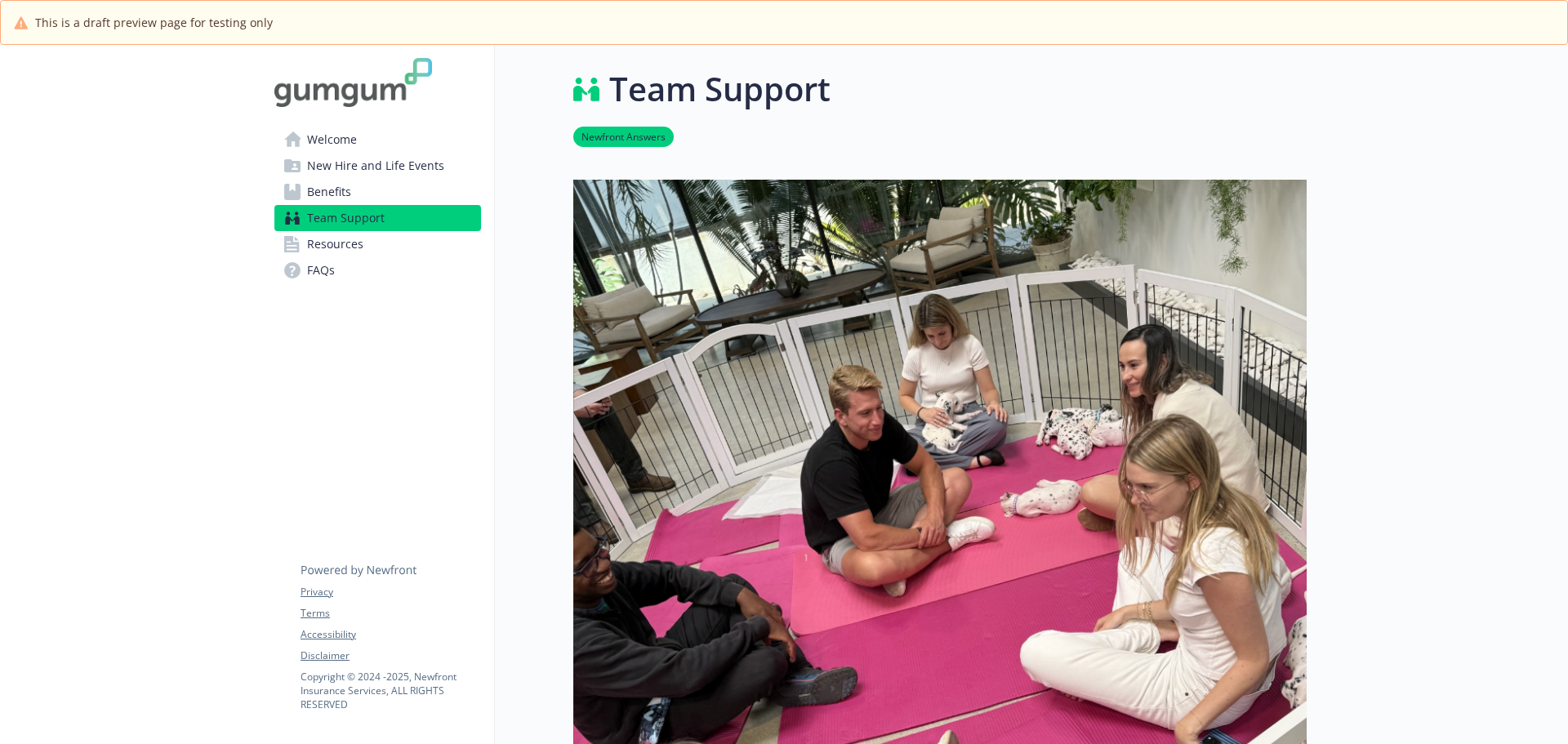
click at [1441, 545] on div at bounding box center [1437, 721] width 261 height 1353
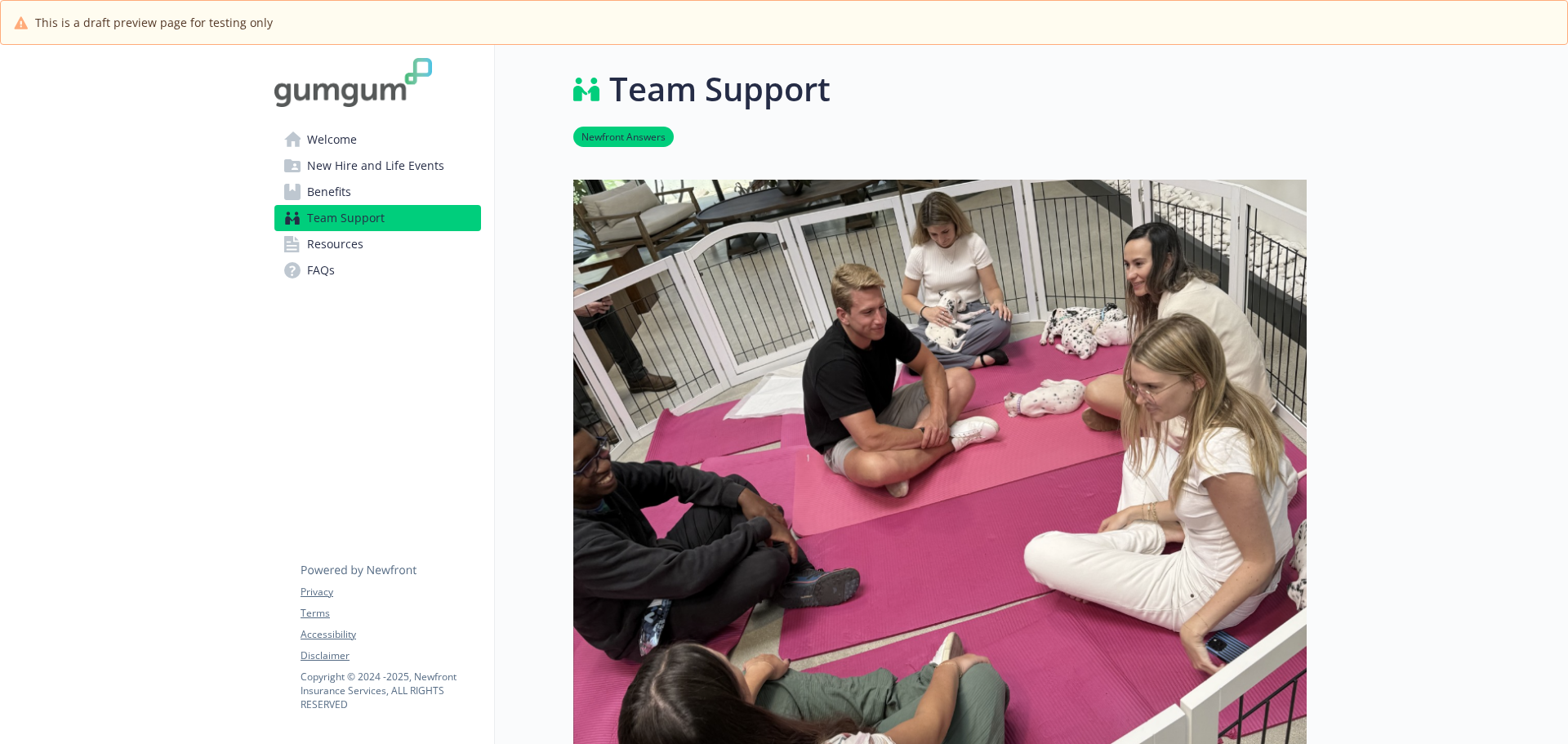
click at [364, 253] on link "Resources" at bounding box center [378, 244] width 207 height 26
